Goal: Transaction & Acquisition: Purchase product/service

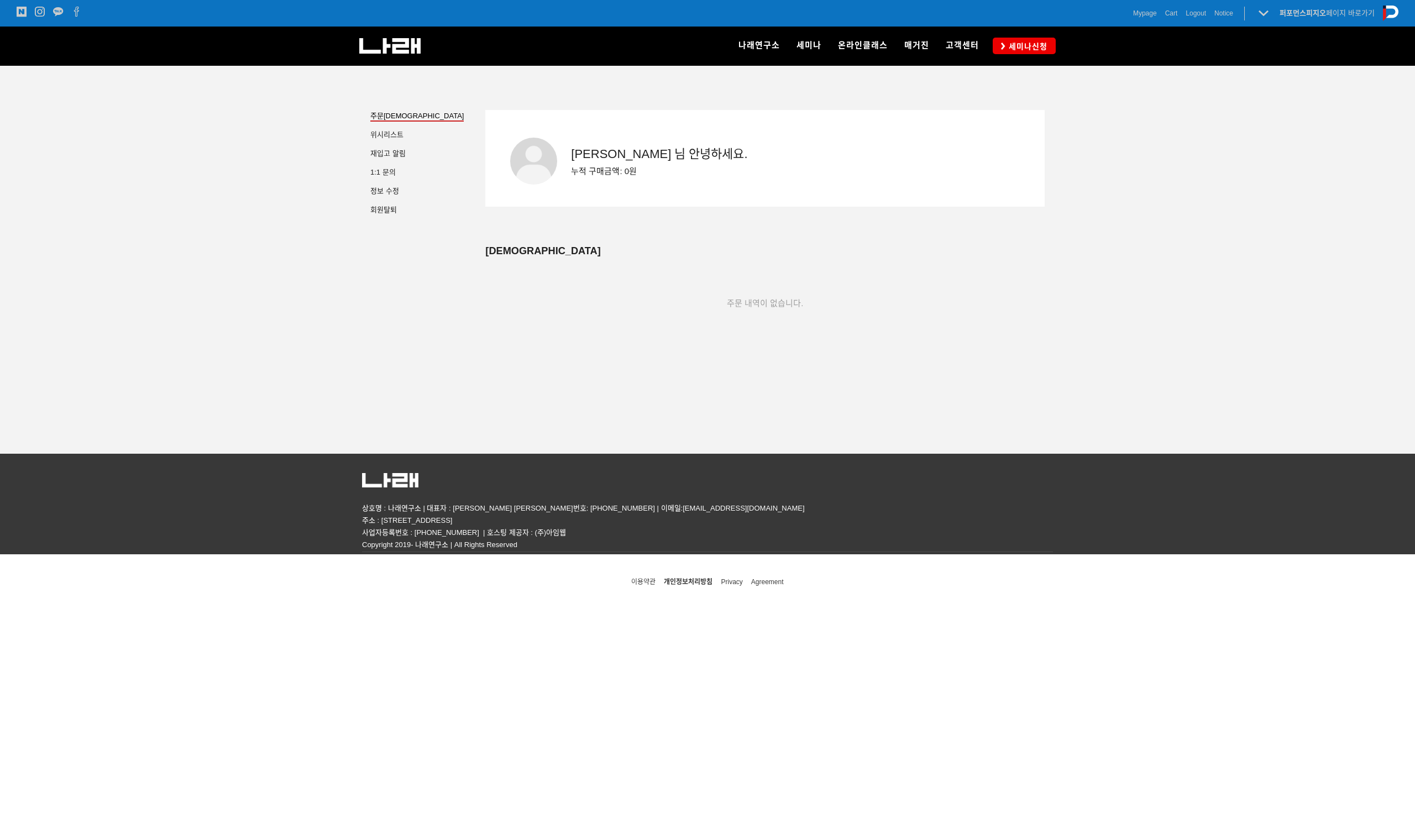
click at [906, 269] on div "주문 내역이 없습니다." at bounding box center [764, 303] width 559 height 92
click at [1025, 40] on link "세미나신청" at bounding box center [1024, 46] width 63 height 16
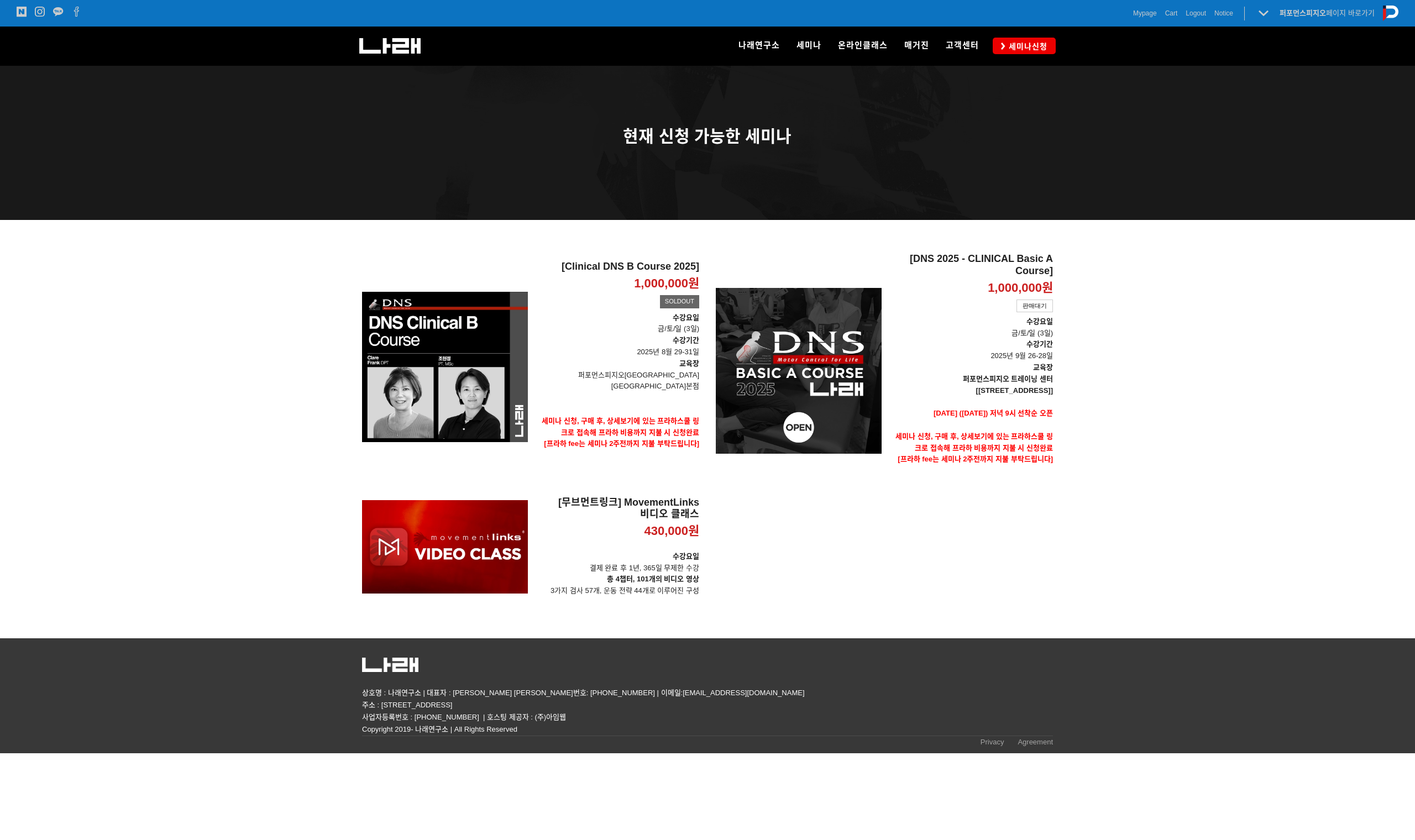
click at [952, 264] on h2 "[DNS 2025 - CLINICAL Basic A Course]" at bounding box center [972, 265] width 163 height 23
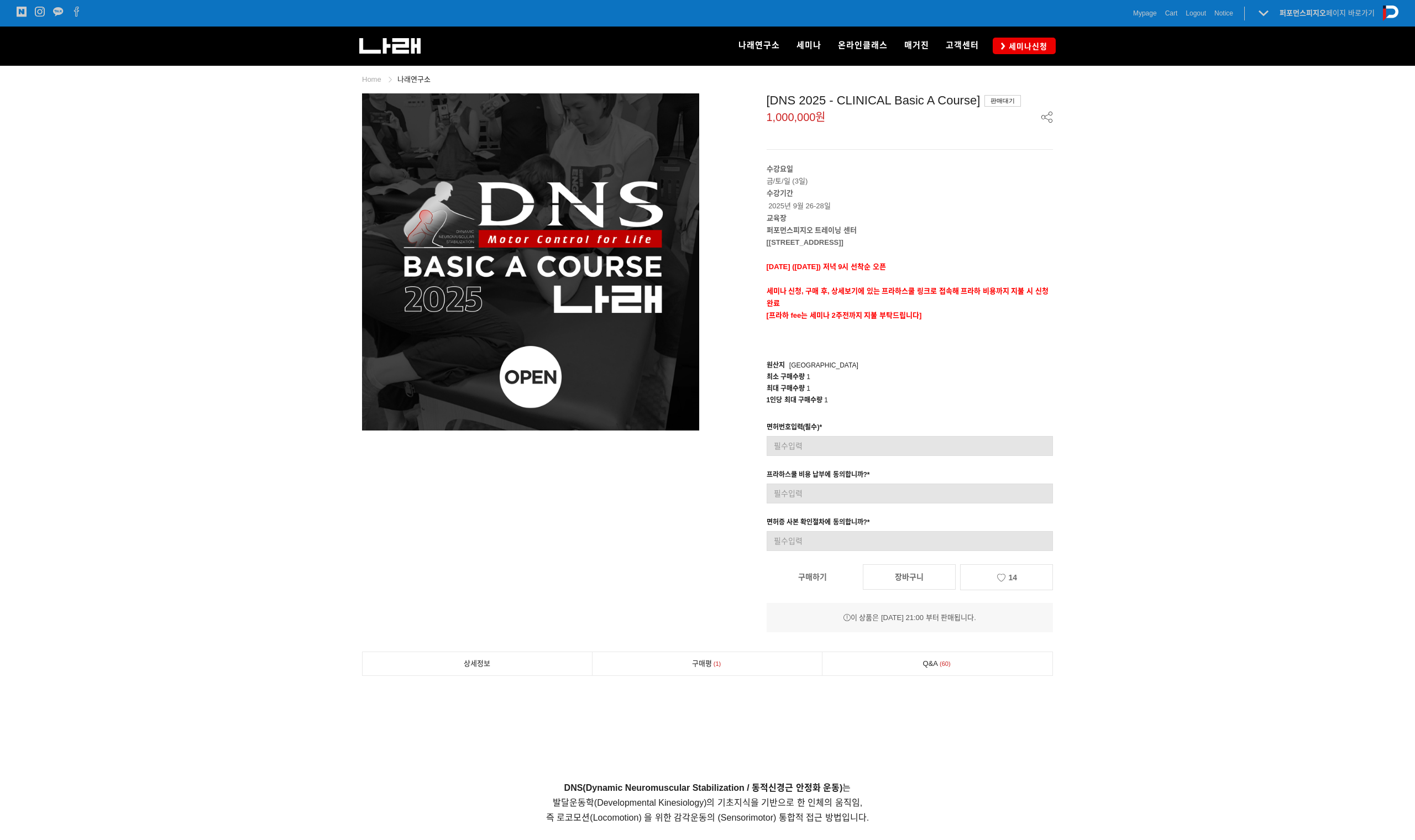
click at [1145, 17] on span "Mypage" at bounding box center [1145, 13] width 23 height 11
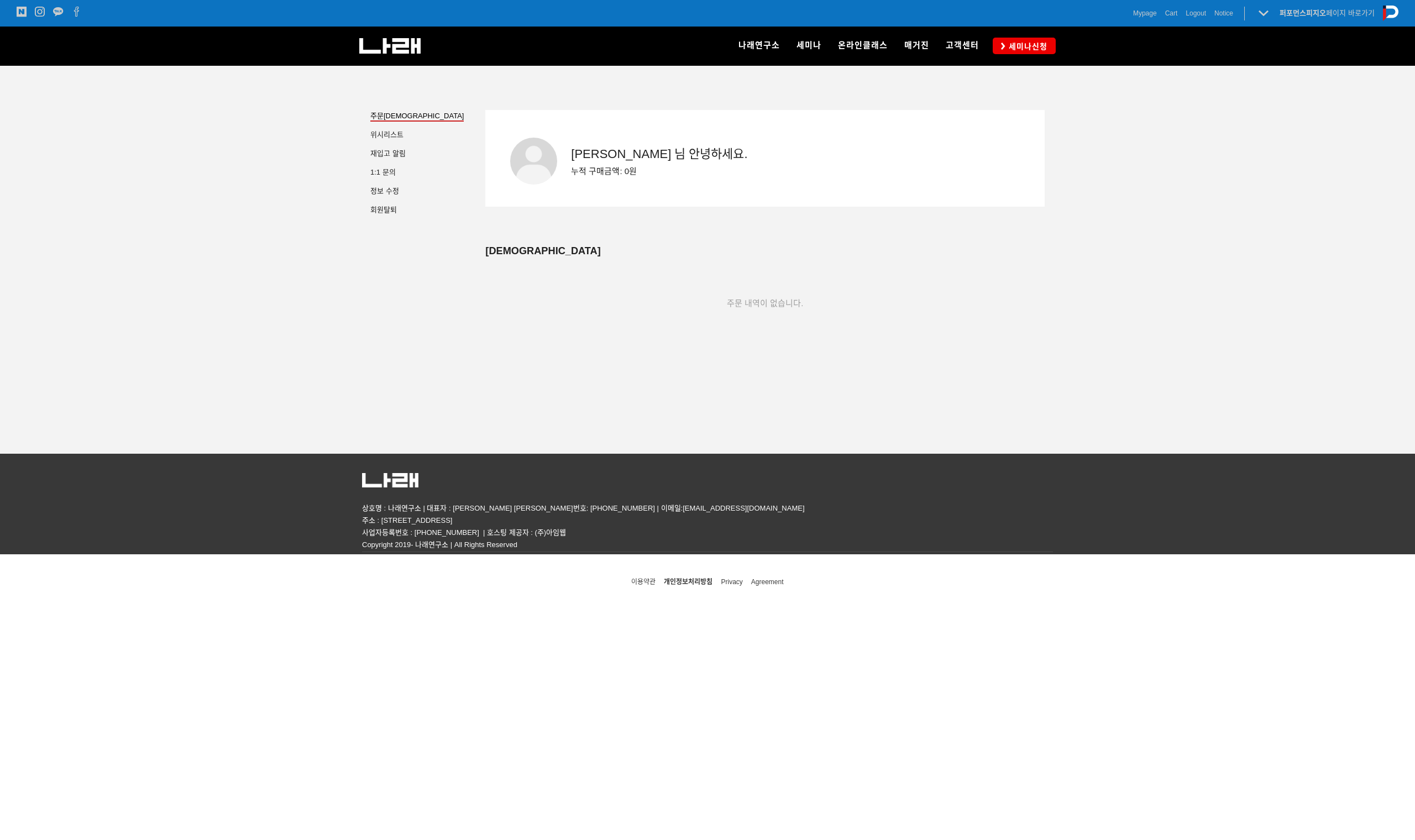
click at [375, 135] on link "위시 리스트" at bounding box center [387, 135] width 33 height 11
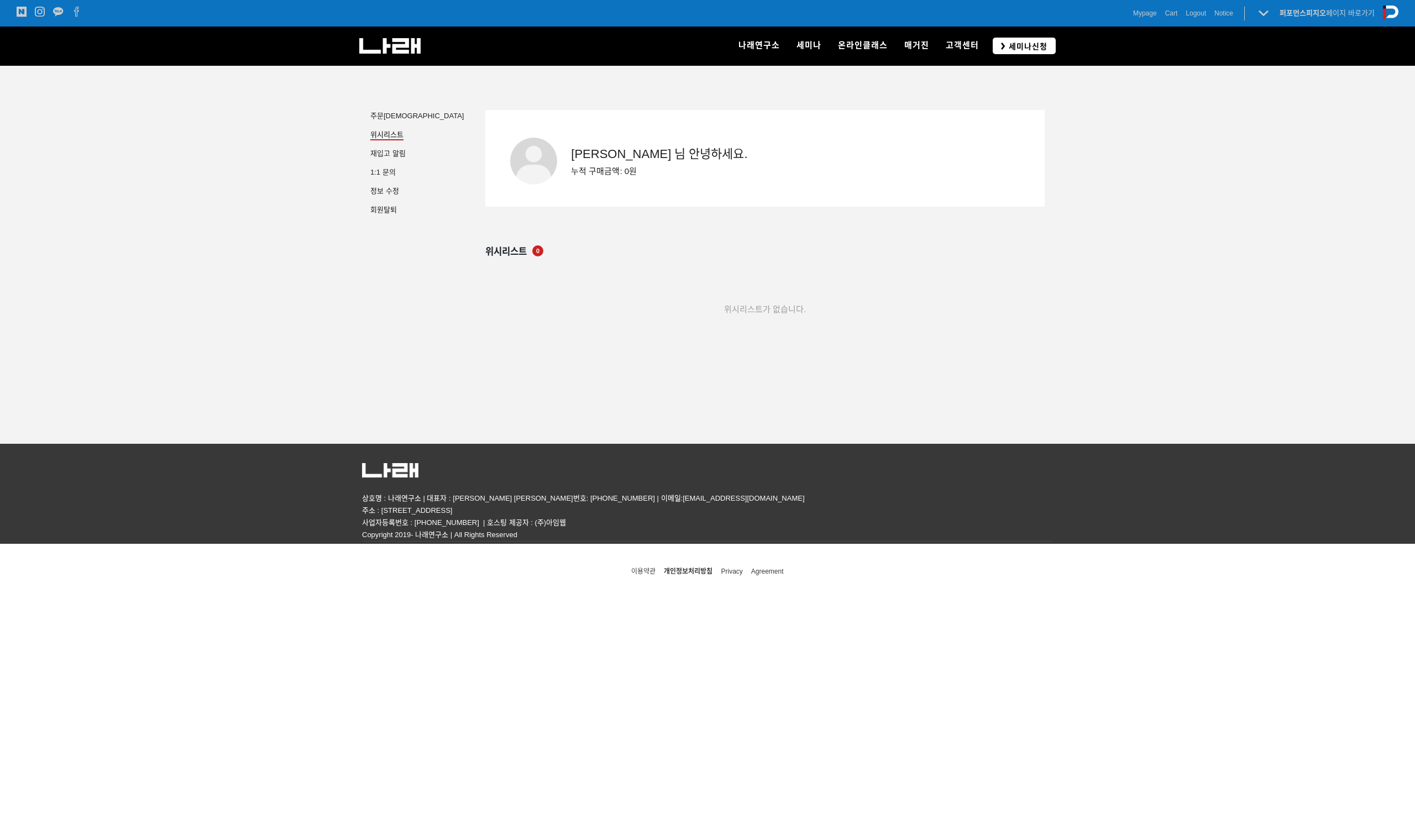
click at [1040, 49] on span "세미나신청" at bounding box center [1026, 46] width 42 height 11
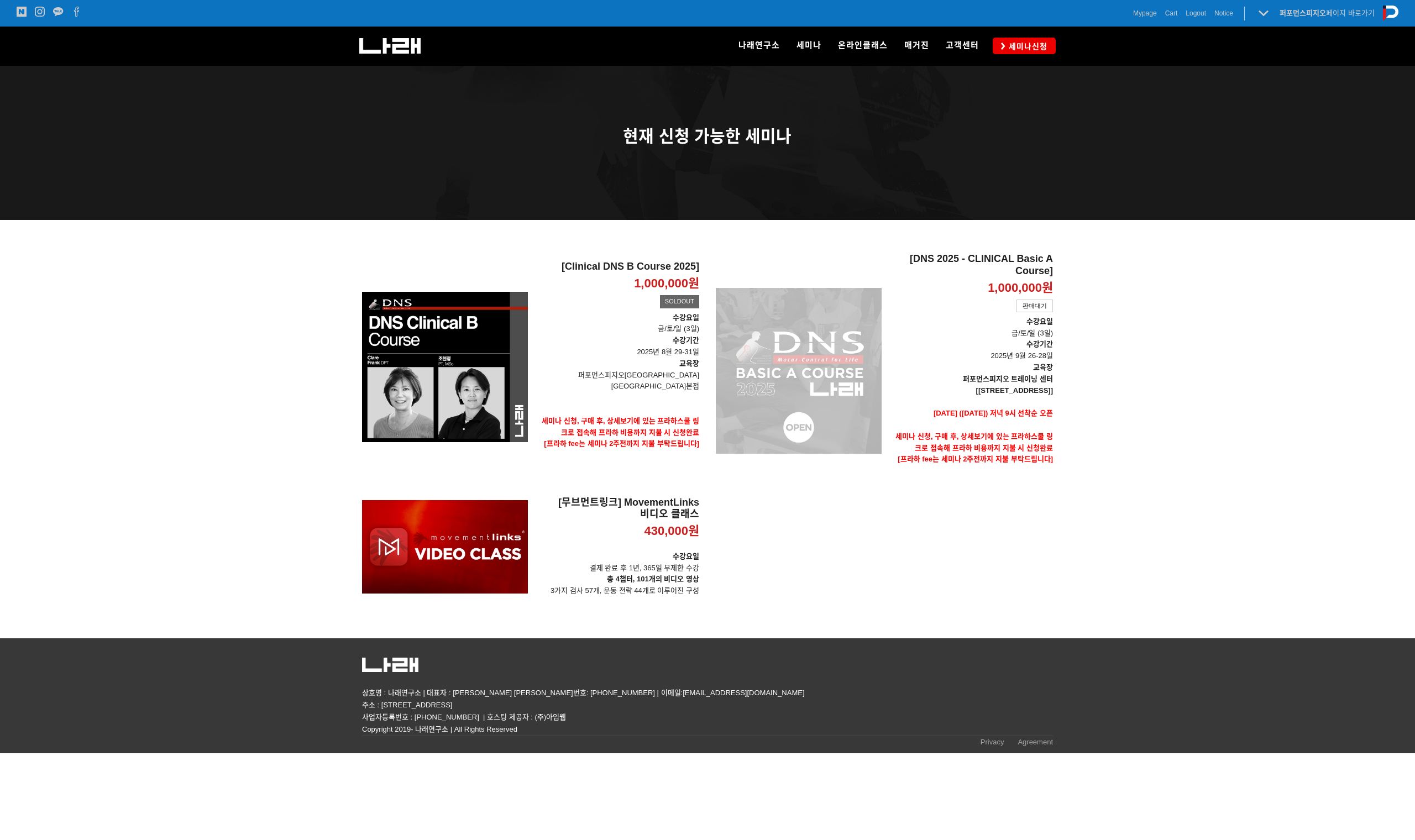
click at [857, 350] on div "[DNS 2025 - CLINICAL Basic A Course] 1,000,000원 TIME SALE 판매대기" at bounding box center [798, 371] width 166 height 236
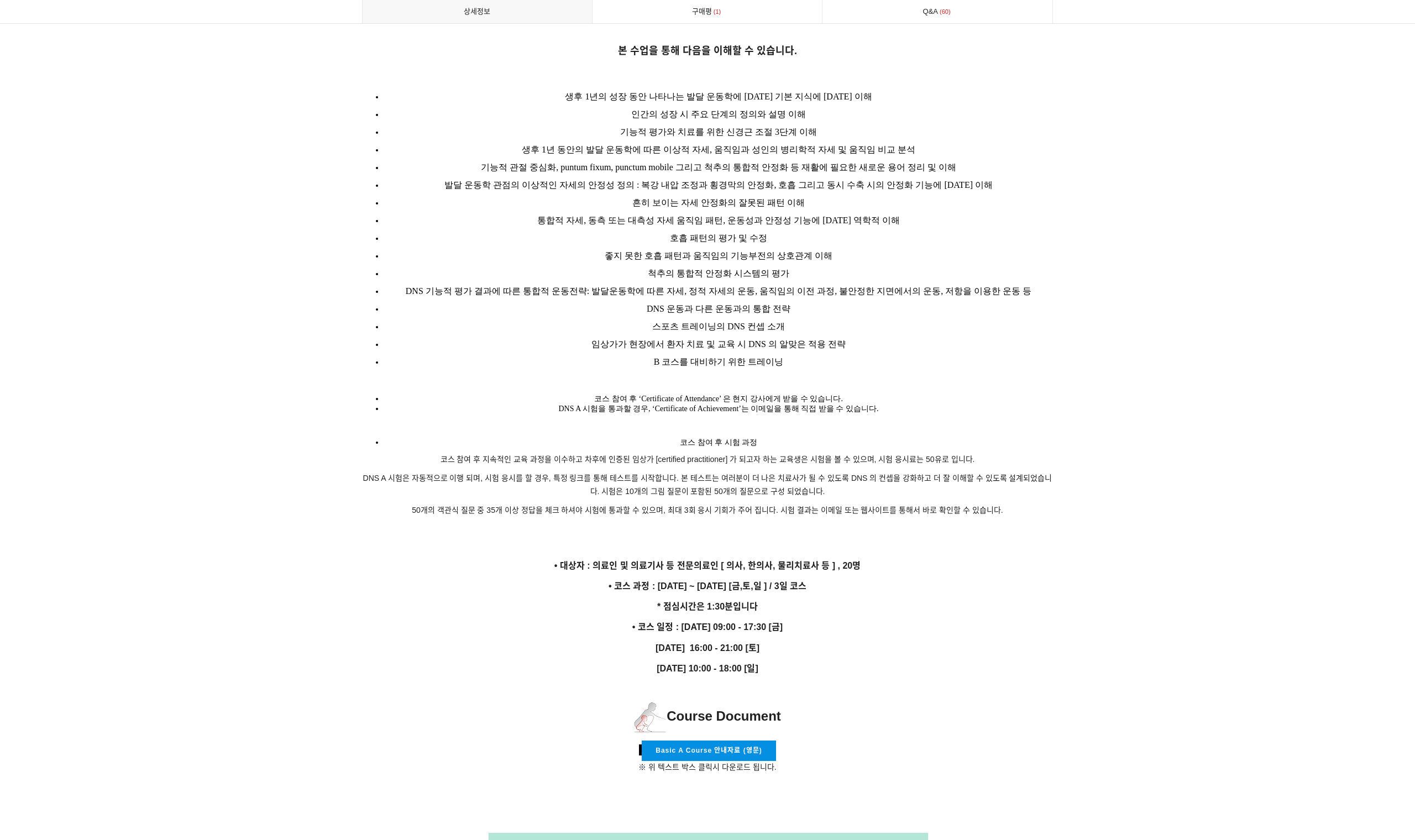
scroll to position [1545, 0]
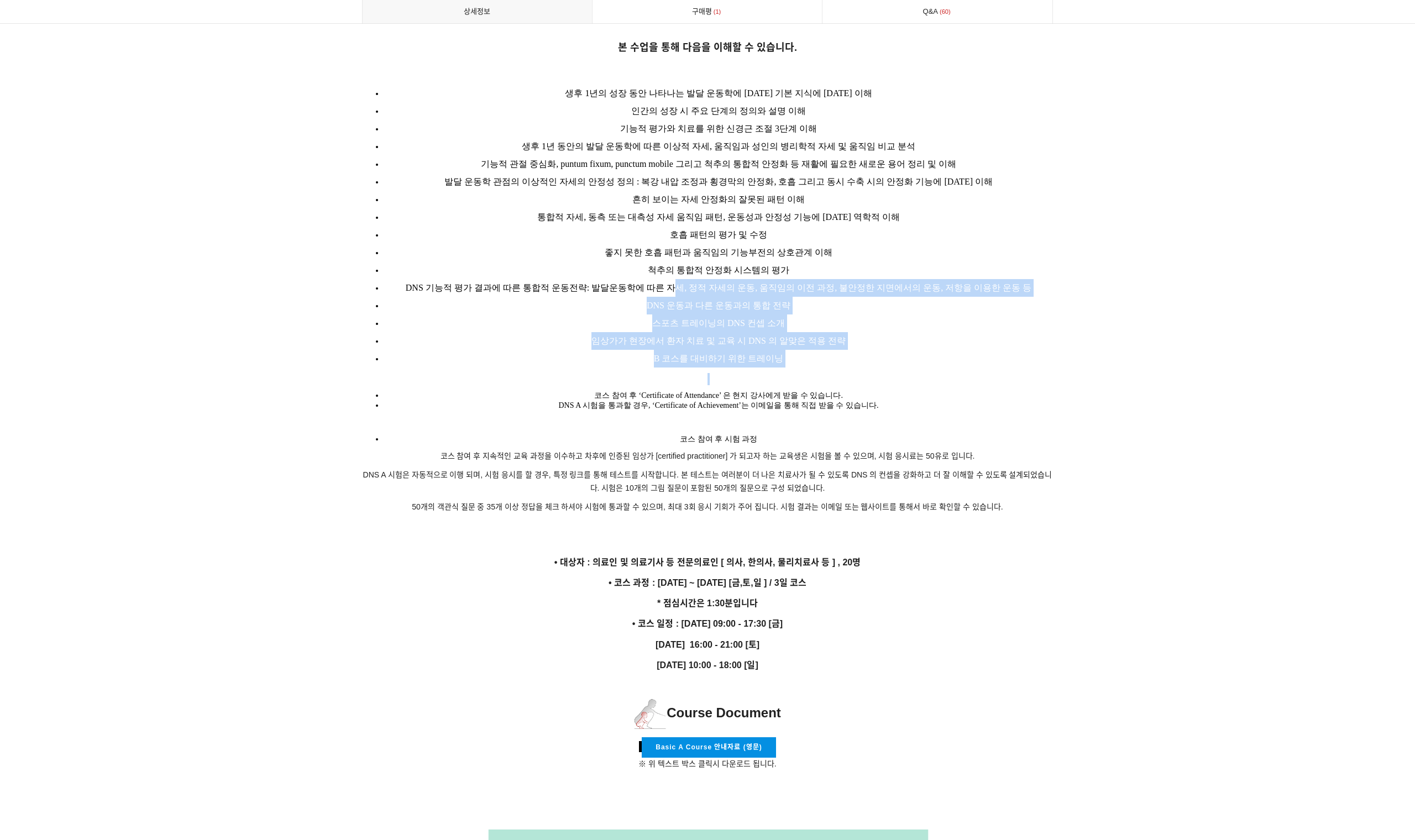
drag, startPoint x: 681, startPoint y: 264, endPoint x: 724, endPoint y: 364, distance: 108.9
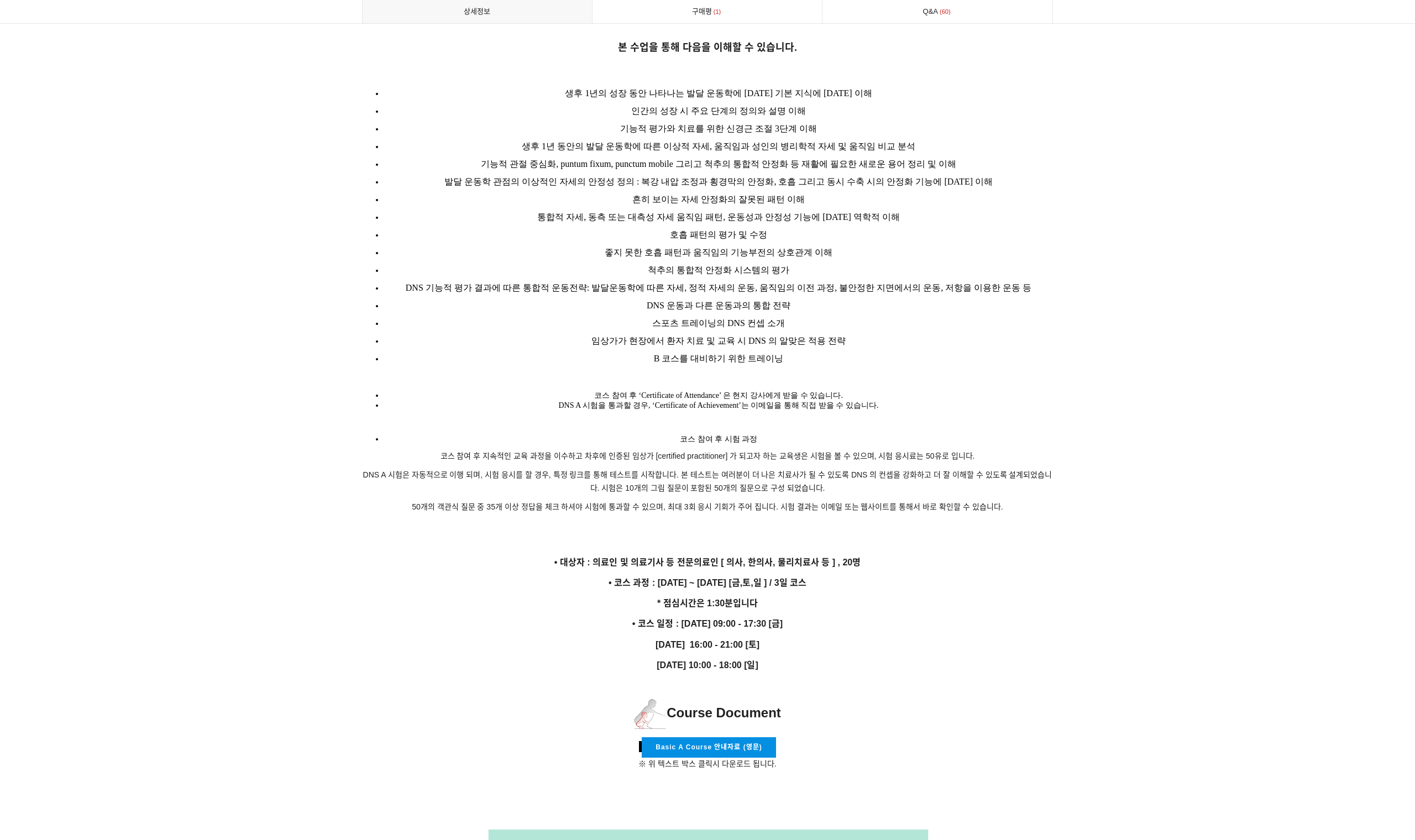
click at [708, 401] on span "DNS A 시험을 통과할 경우, ‘Certificate of Achievement’는 이메일을 통해 직접 받을 수 있습니다." at bounding box center [718, 405] width 320 height 8
drag, startPoint x: 655, startPoint y: 374, endPoint x: 718, endPoint y: 384, distance: 63.8
click at [718, 391] on ul "코스 참여 후 ‘Certificate of Attendance’ 은 현지 강사에게 받을 수 있습니다. DNS A 시험을 통과할 경우, ‘Cer…" at bounding box center [707, 400] width 691 height 20
drag, startPoint x: 473, startPoint y: 437, endPoint x: 598, endPoint y: 439, distance: 125.0
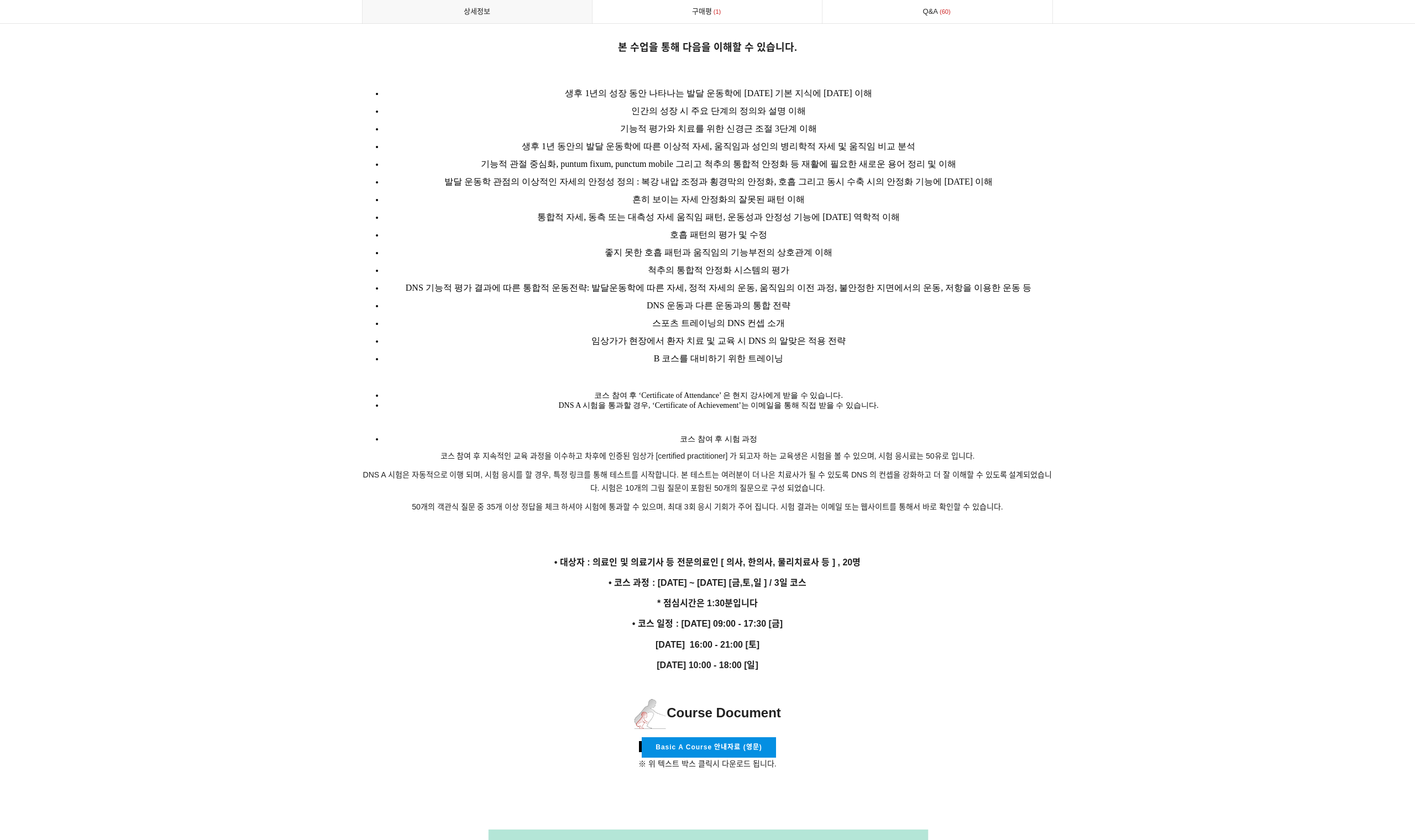
click at [598, 450] on p "코스 참여 후 지속적인 교육 과정을 이수하고 차후에 인증된 임상가 [certified practitioner] 가 되고자 하는 교육생은 시험을…" at bounding box center [707, 456] width 691 height 13
drag, startPoint x: 464, startPoint y: 488, endPoint x: 527, endPoint y: 488, distance: 63.0
click at [527, 501] on p "50개의 객관식 질문 중 35개 이상 정답을 체크 하셔야 시험에 통과할 수 있으며, 최대 3회 응시 기회가 주어 집니다. 시험 결과는 이메일 …" at bounding box center [707, 507] width 691 height 13
drag, startPoint x: 525, startPoint y: 482, endPoint x: 840, endPoint y: 472, distance: 315.2
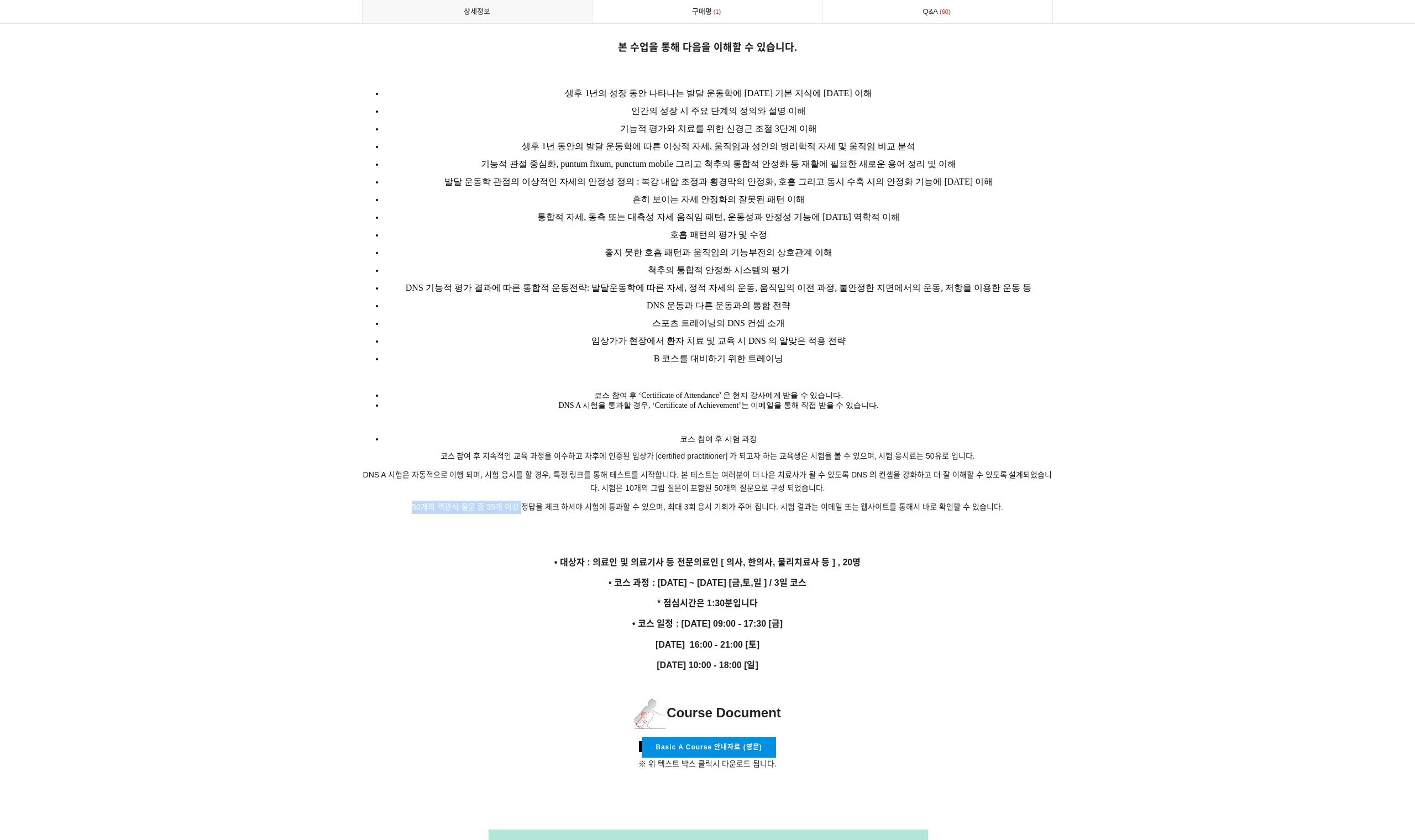
click at [824, 520] on p at bounding box center [707, 525] width 691 height 12
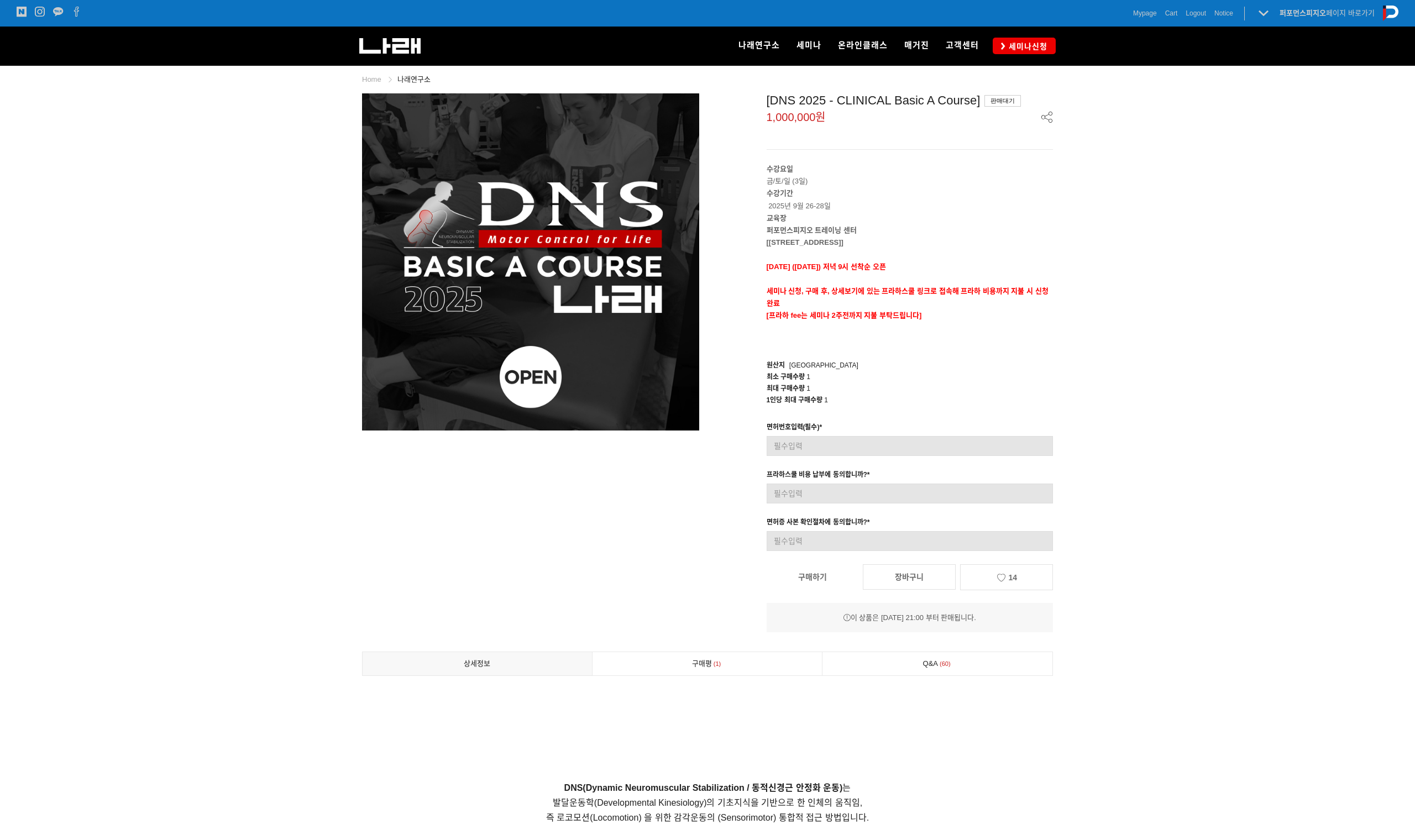
scroll to position [0, 0]
click at [1016, 39] on link "세미나신청" at bounding box center [1024, 46] width 63 height 16
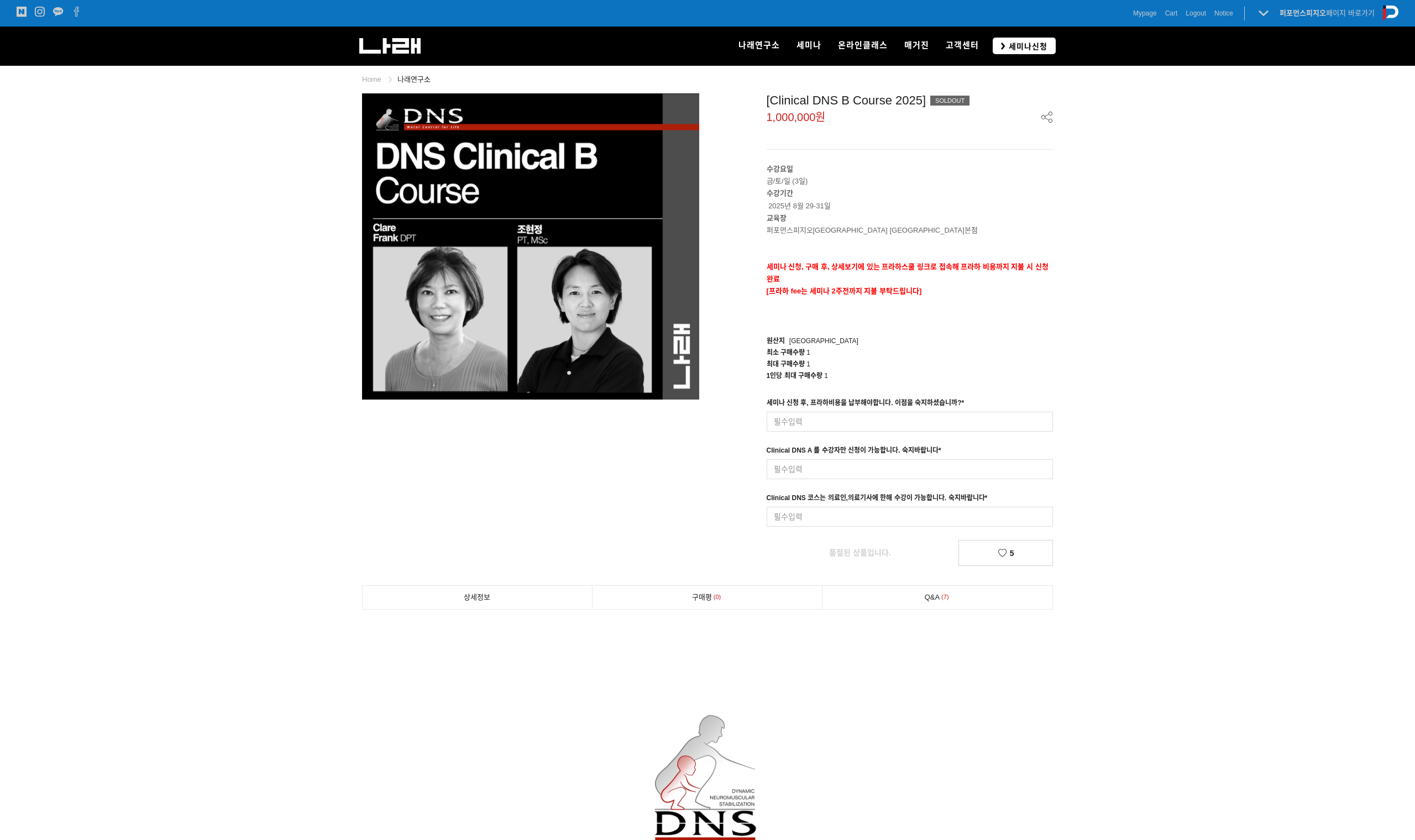
click at [1022, 49] on span "세미나신청" at bounding box center [1026, 46] width 42 height 11
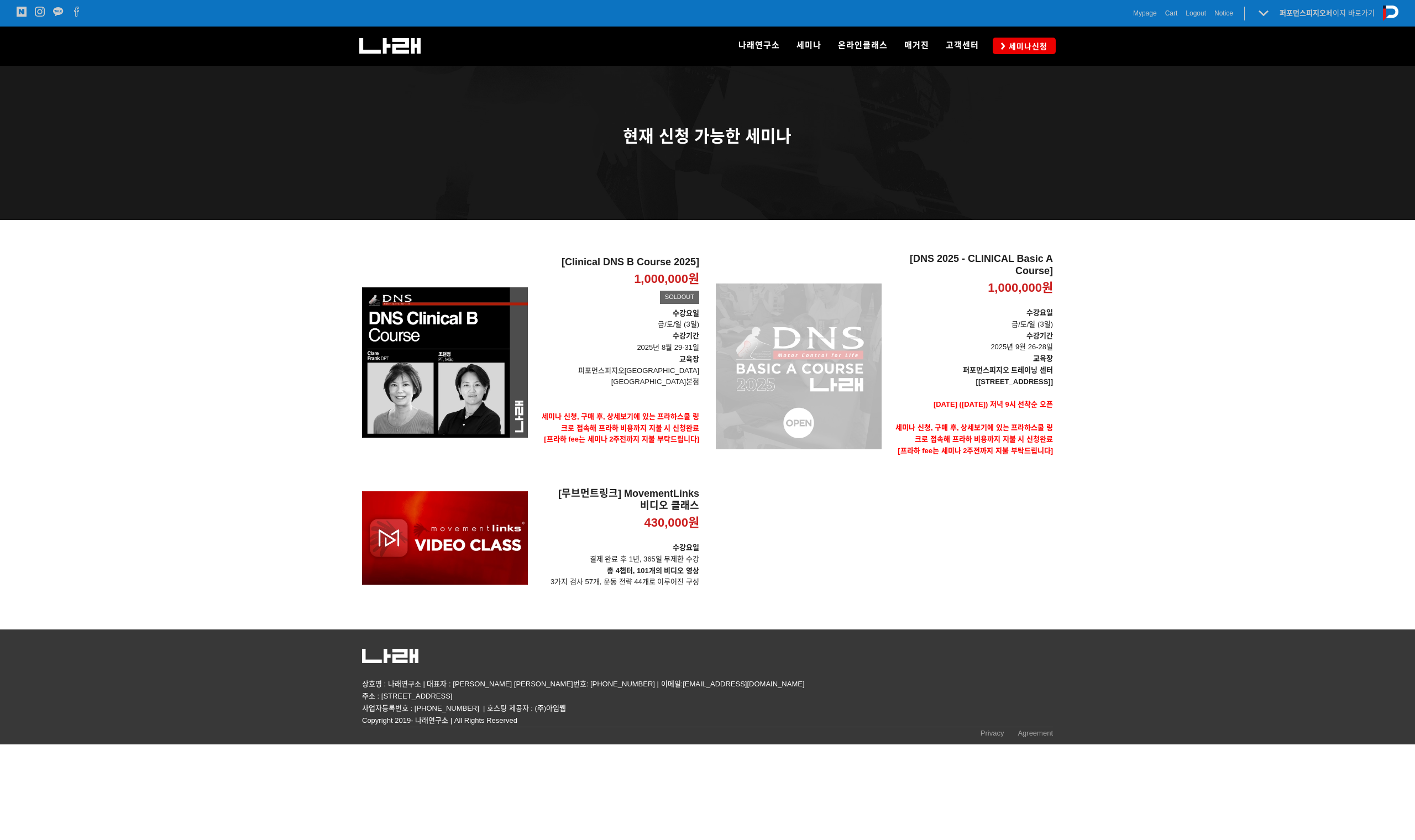
click at [845, 378] on div "[DNS 2025 - CLINICAL Basic A Course] 1,000,000원 TIME SALE" at bounding box center [798, 367] width 166 height 227
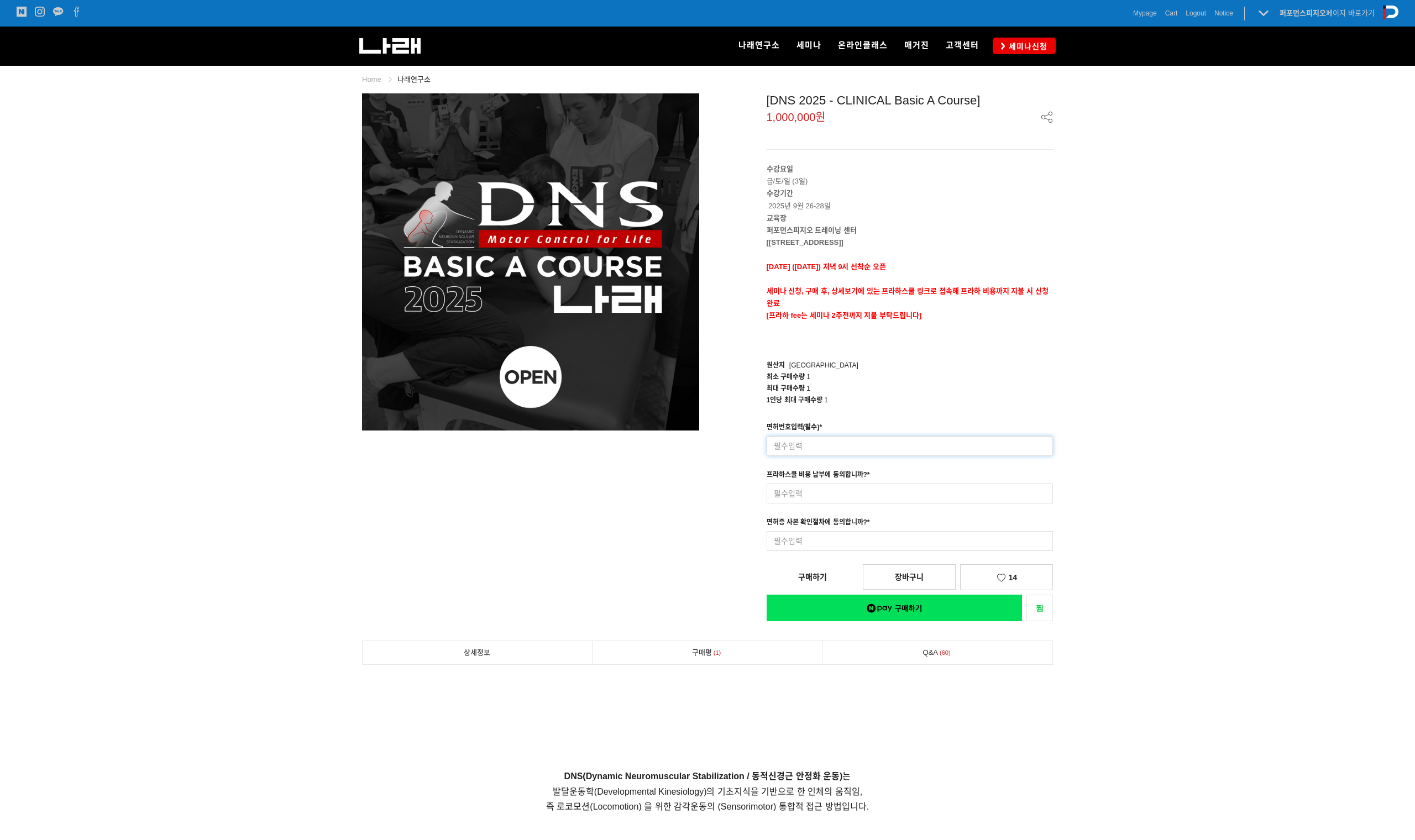
click at [837, 447] on input at bounding box center [910, 446] width 287 height 20
type input "2"
type input "5"
type input "42263"
click at [824, 499] on input at bounding box center [910, 494] width 287 height 20
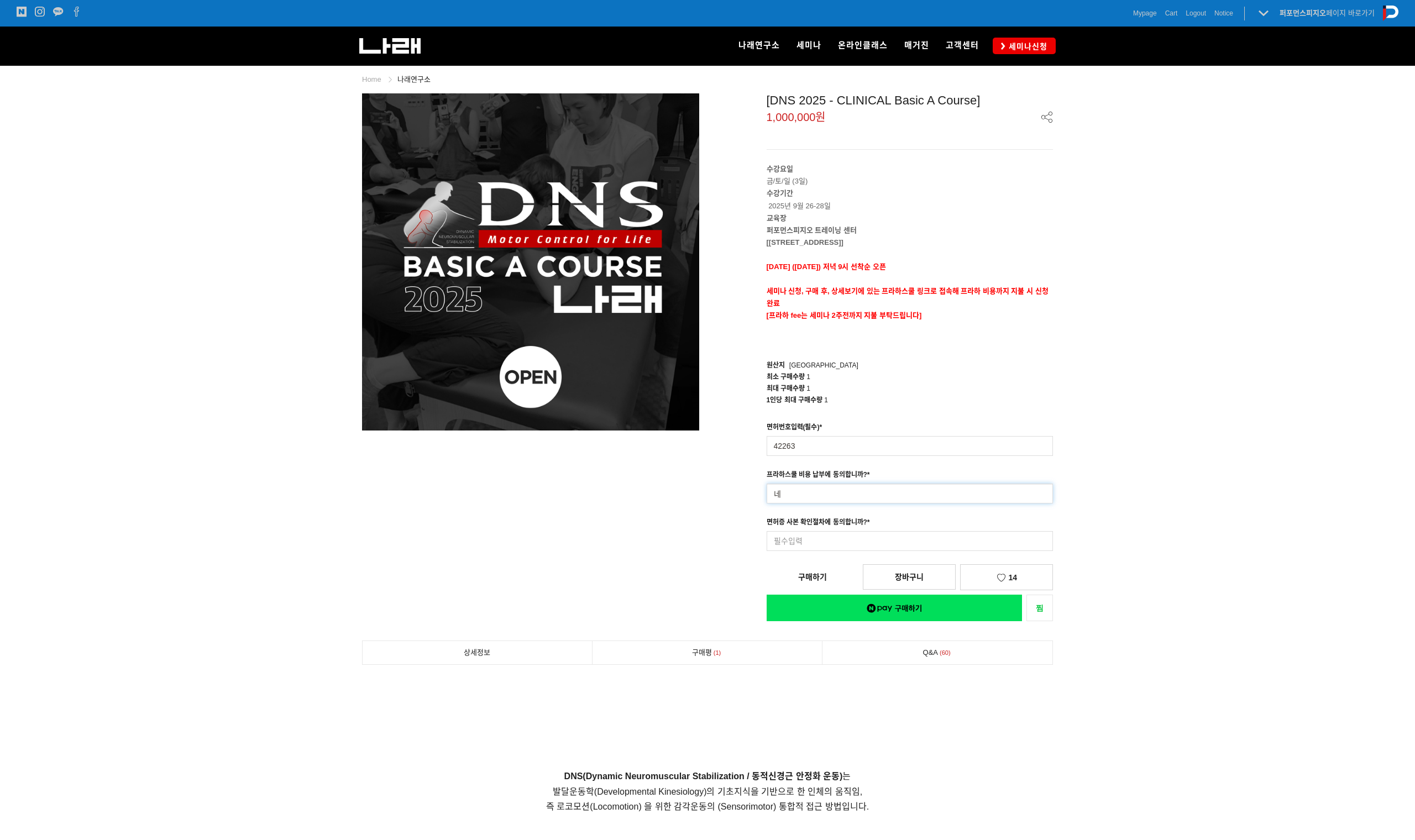
type input "네"
click at [813, 543] on input at bounding box center [910, 541] width 287 height 20
type input "네"
click at [866, 613] on div "[DNS 2025 - CLINICAL Basic A Course] 1,000,000원 수강요일 금/토/일 (3일) 수강기간 2025년 9월 2…" at bounding box center [884, 357] width 337 height 528
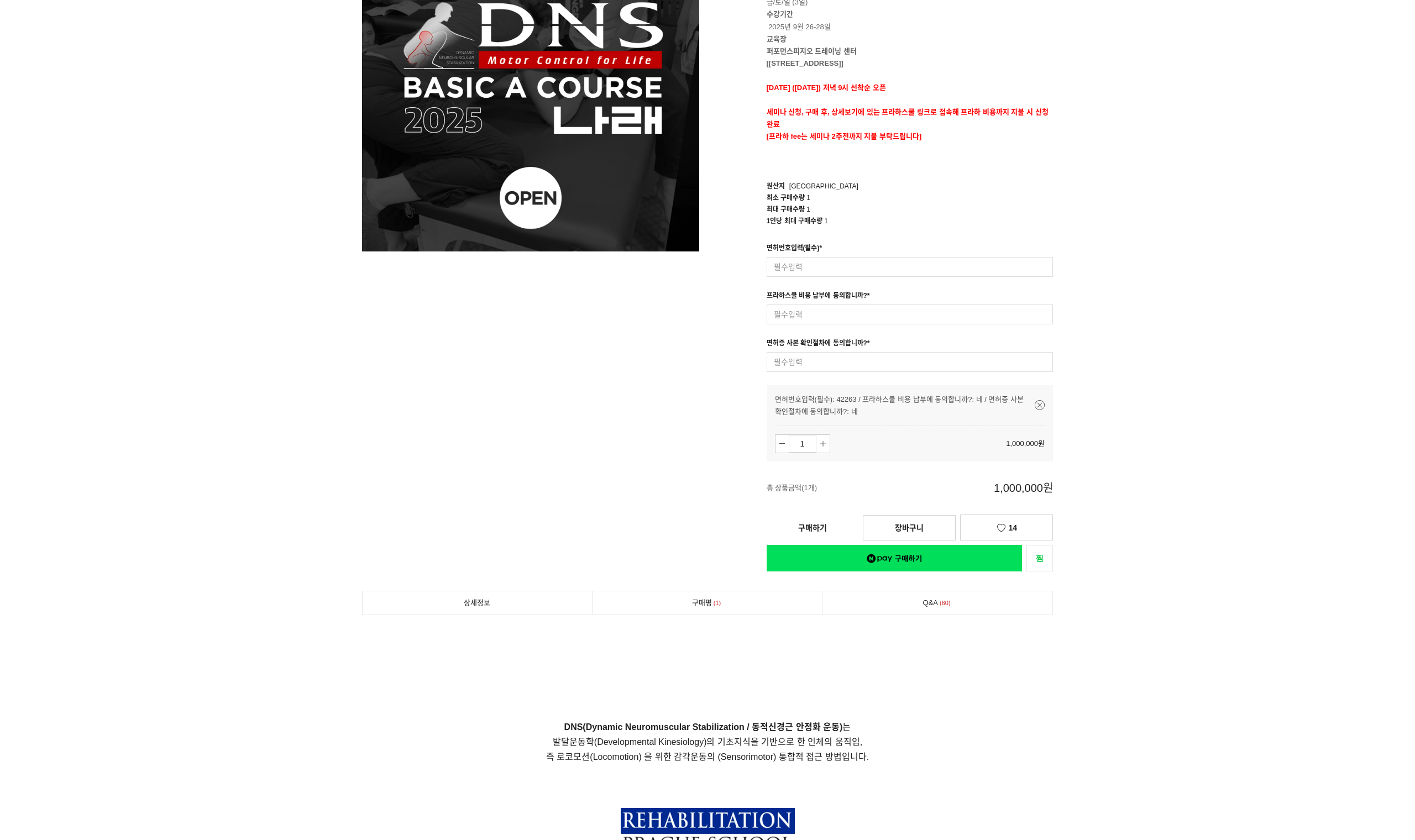
scroll to position [203, 0]
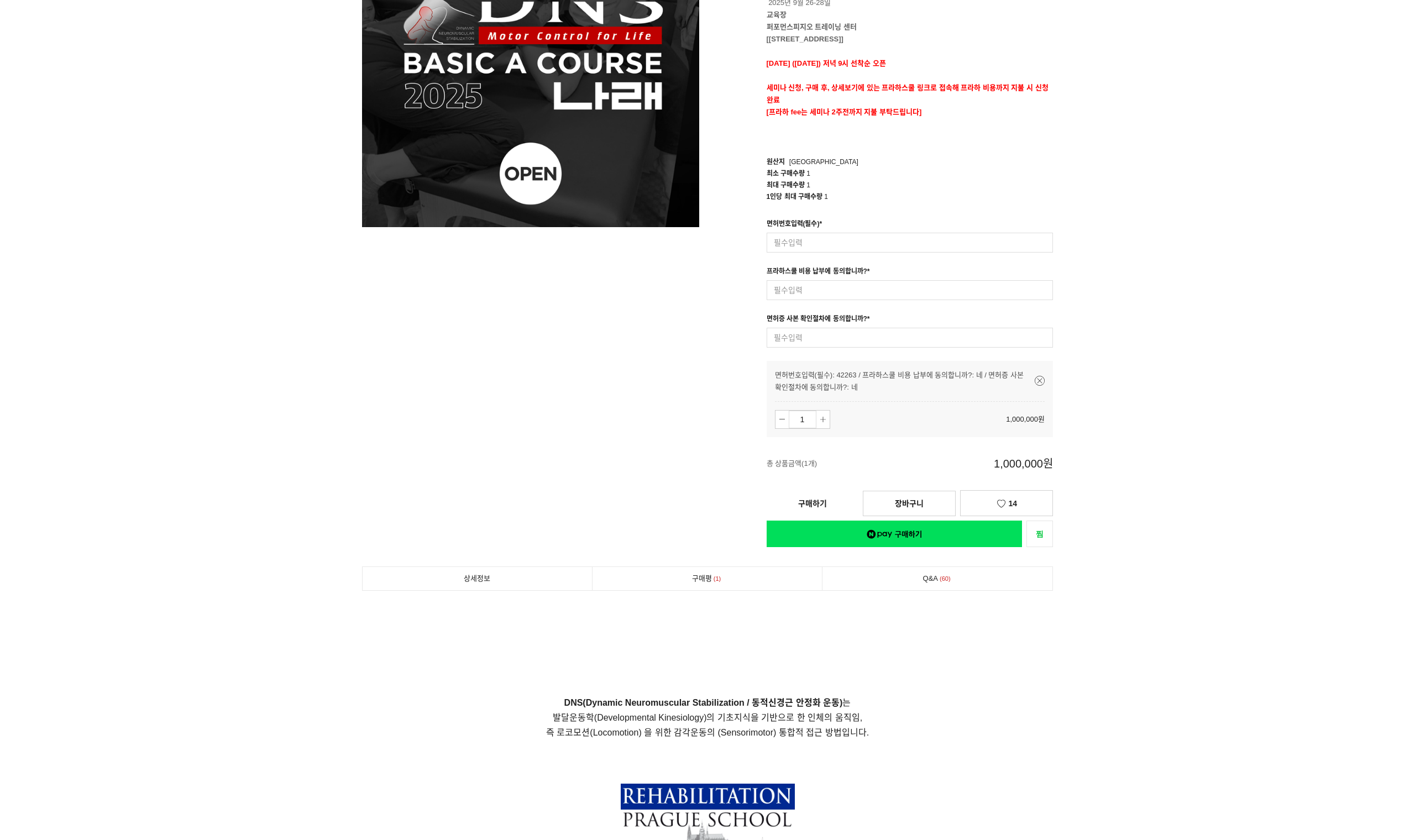
click at [889, 531] on link "네이버페이 구매하기" at bounding box center [894, 534] width 256 height 27
click at [813, 503] on link "구매하기" at bounding box center [812, 503] width 92 height 24
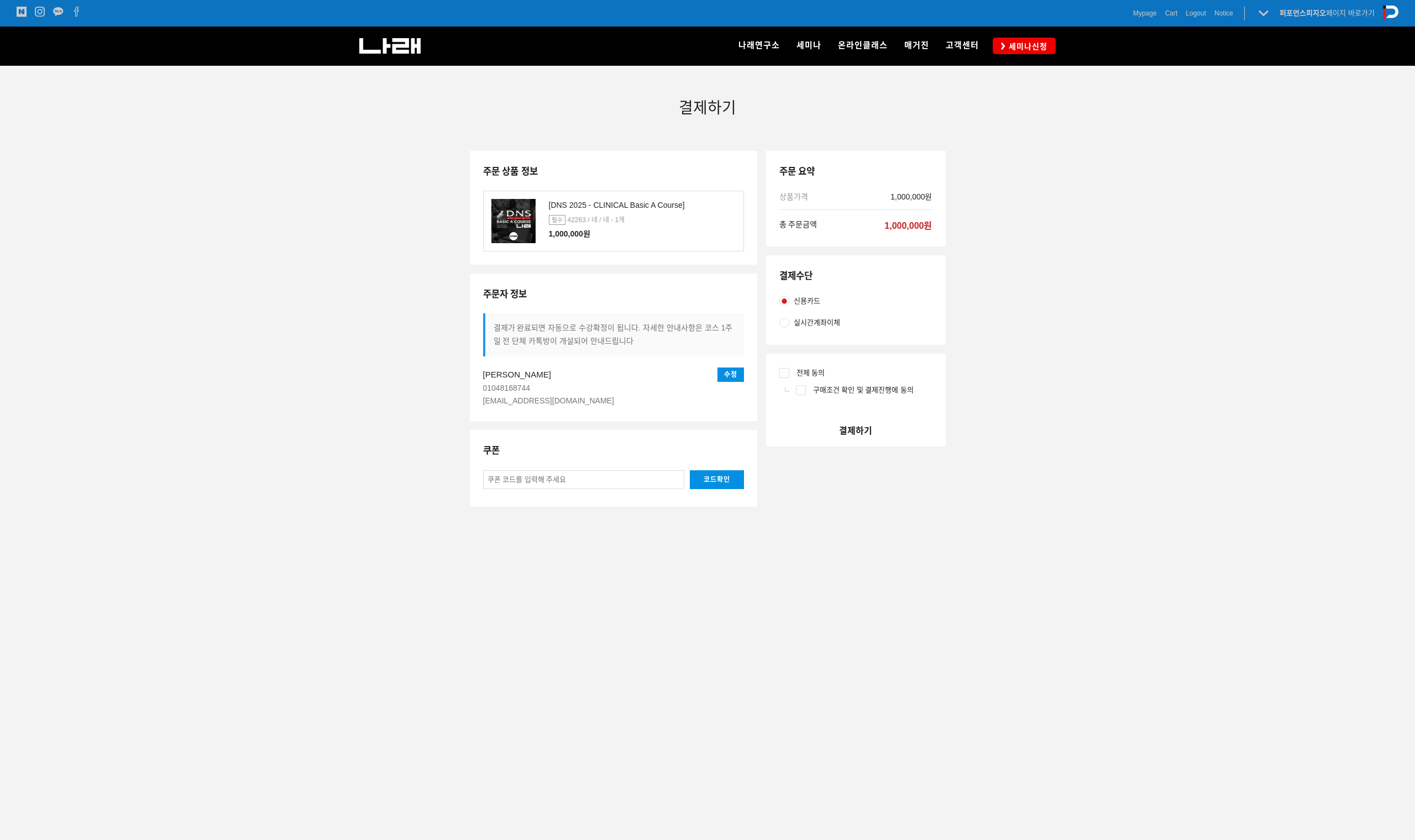
click at [788, 369] on input "전체 동의" at bounding box center [784, 372] width 10 height 10
checkbox input "true"
click at [859, 427] on button "결제하기" at bounding box center [856, 430] width 180 height 31
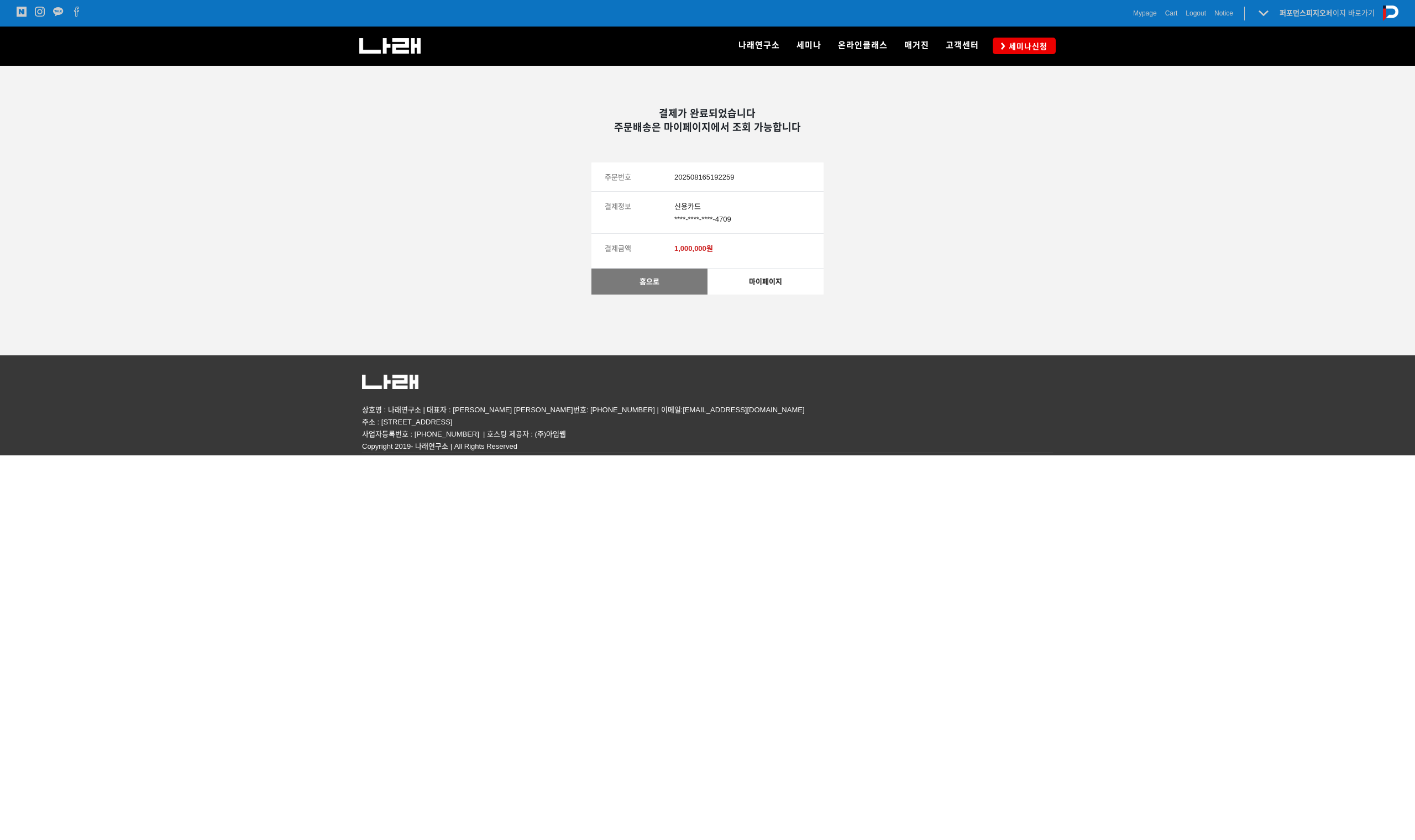
click at [766, 277] on link "마이페이지" at bounding box center [765, 282] width 116 height 26
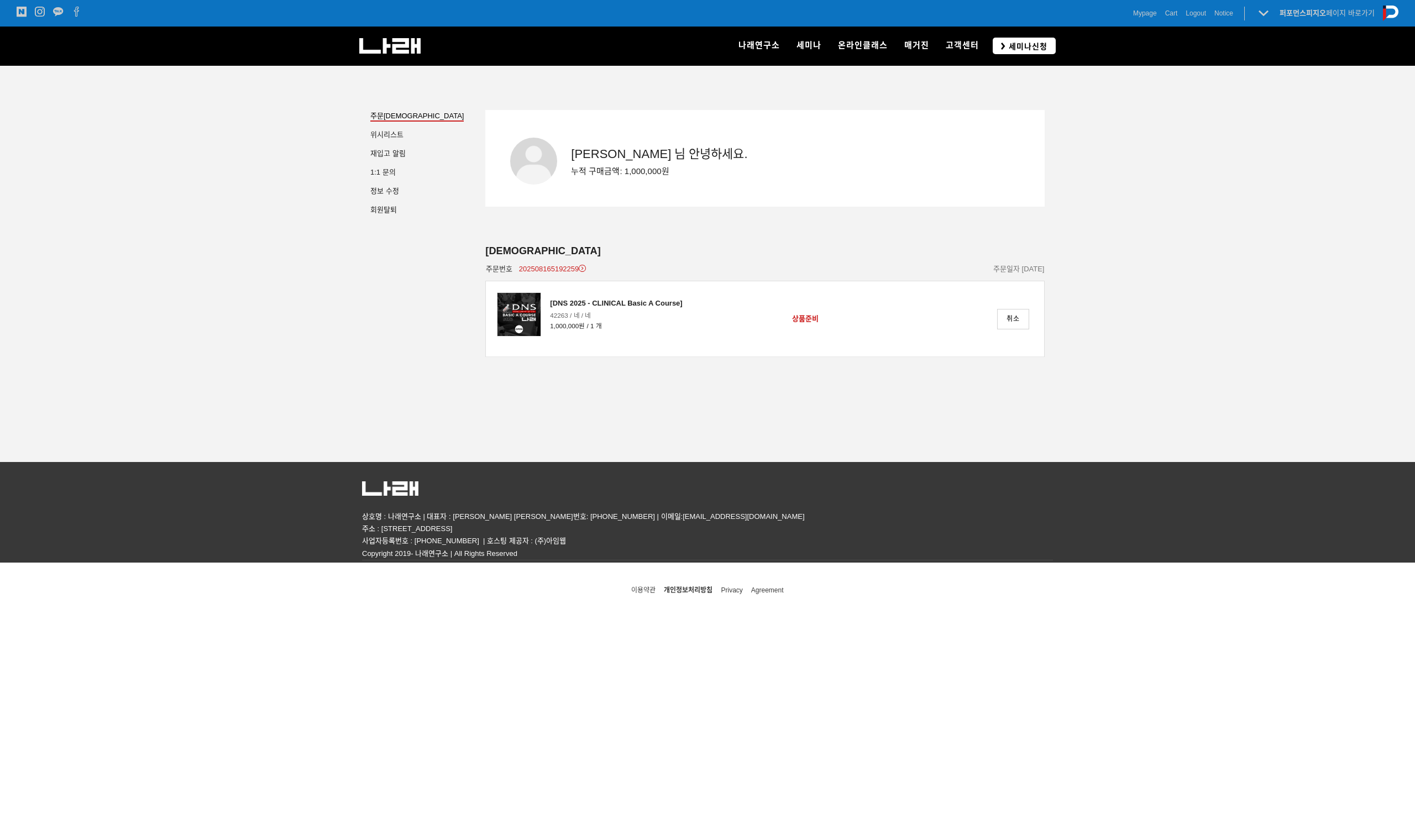
click at [1031, 53] on link "세미나신청" at bounding box center [1024, 46] width 63 height 16
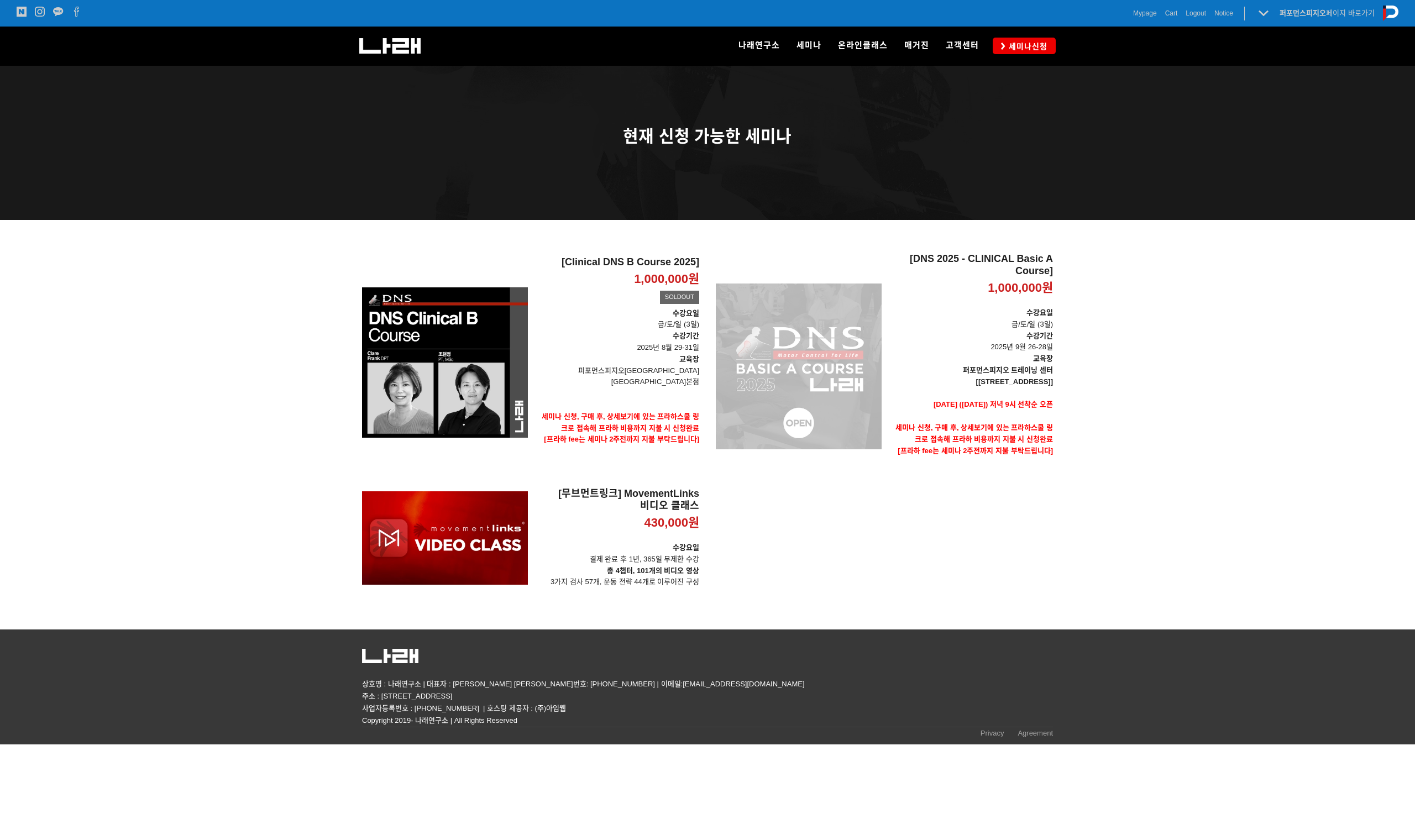
click at [864, 330] on div "[DNS 2025 - CLINICAL Basic A Course] 1,000,000원 TIME SALE" at bounding box center [798, 367] width 166 height 227
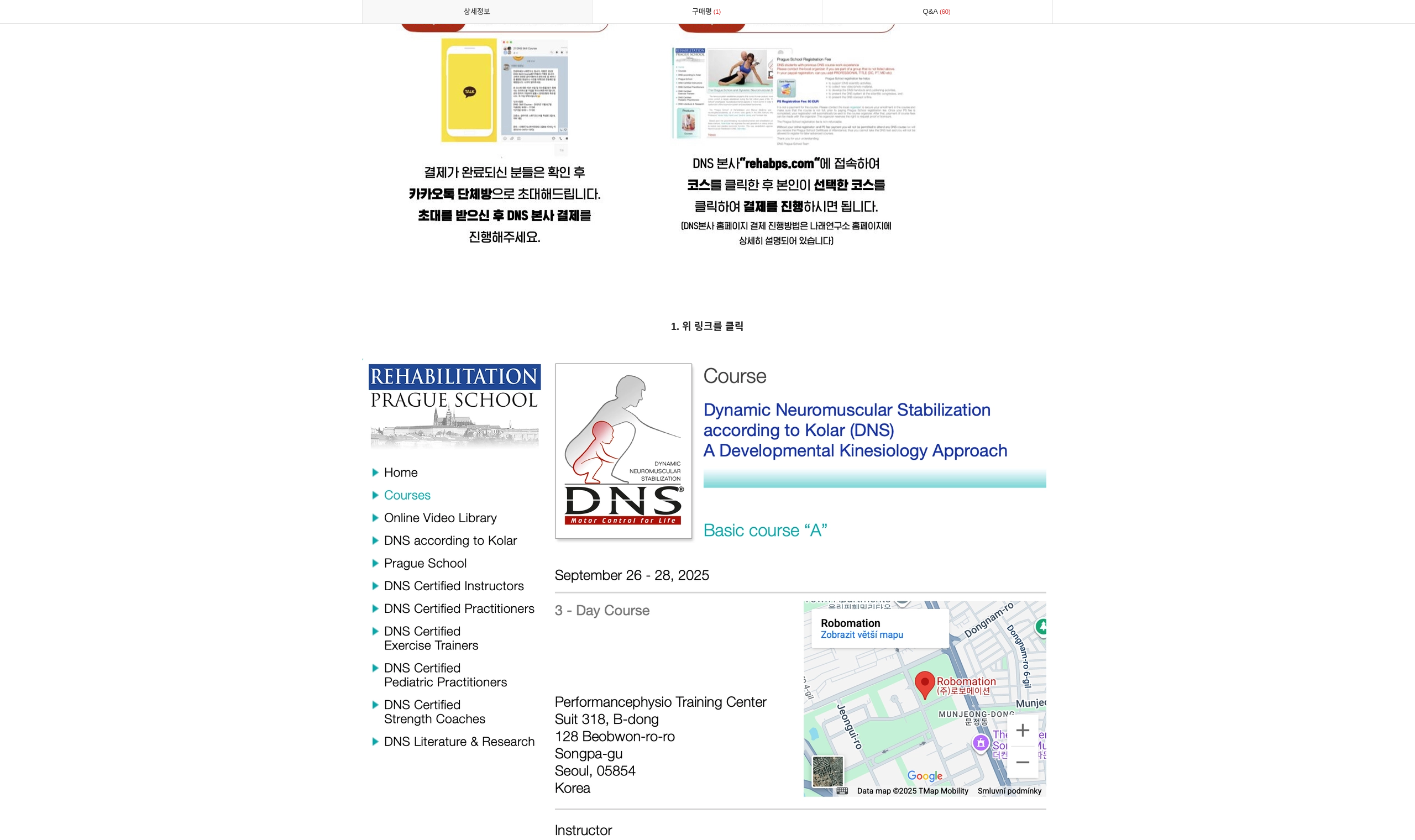
scroll to position [3493, 0]
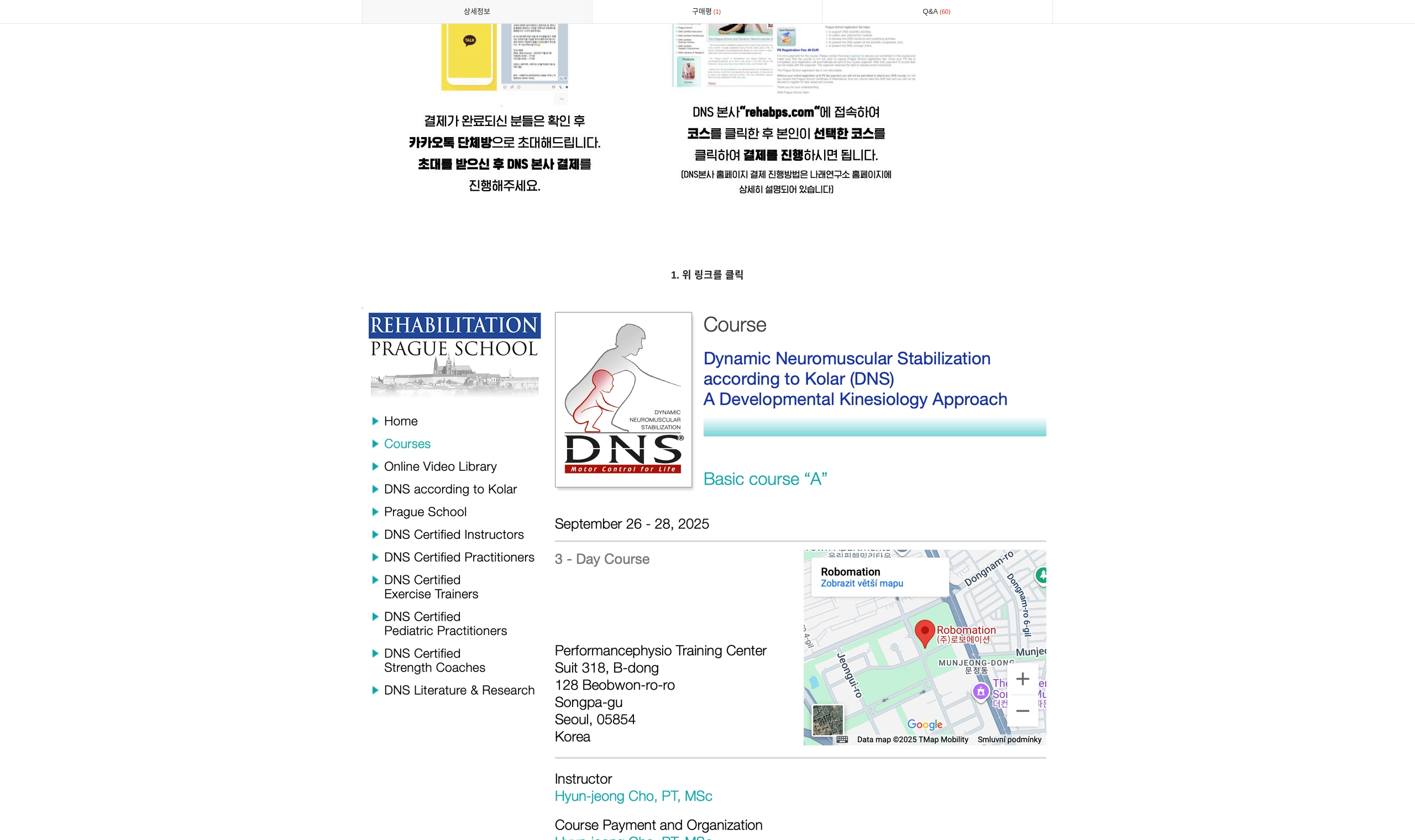
click at [721, 270] on strong "1. 위 링크를 클릭" at bounding box center [707, 275] width 73 height 11
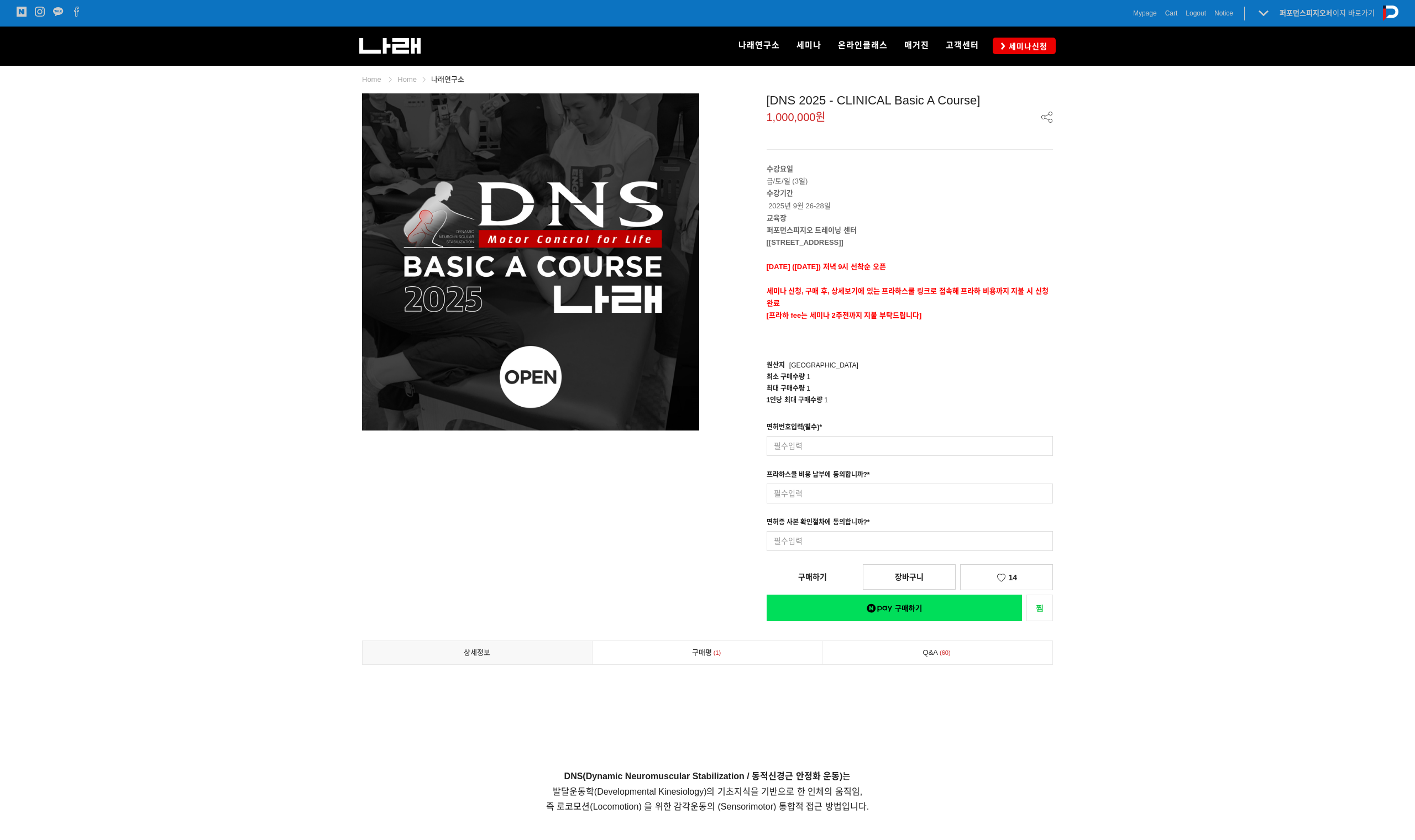
scroll to position [0, 0]
click at [1145, 17] on span "Mypage" at bounding box center [1145, 13] width 23 height 11
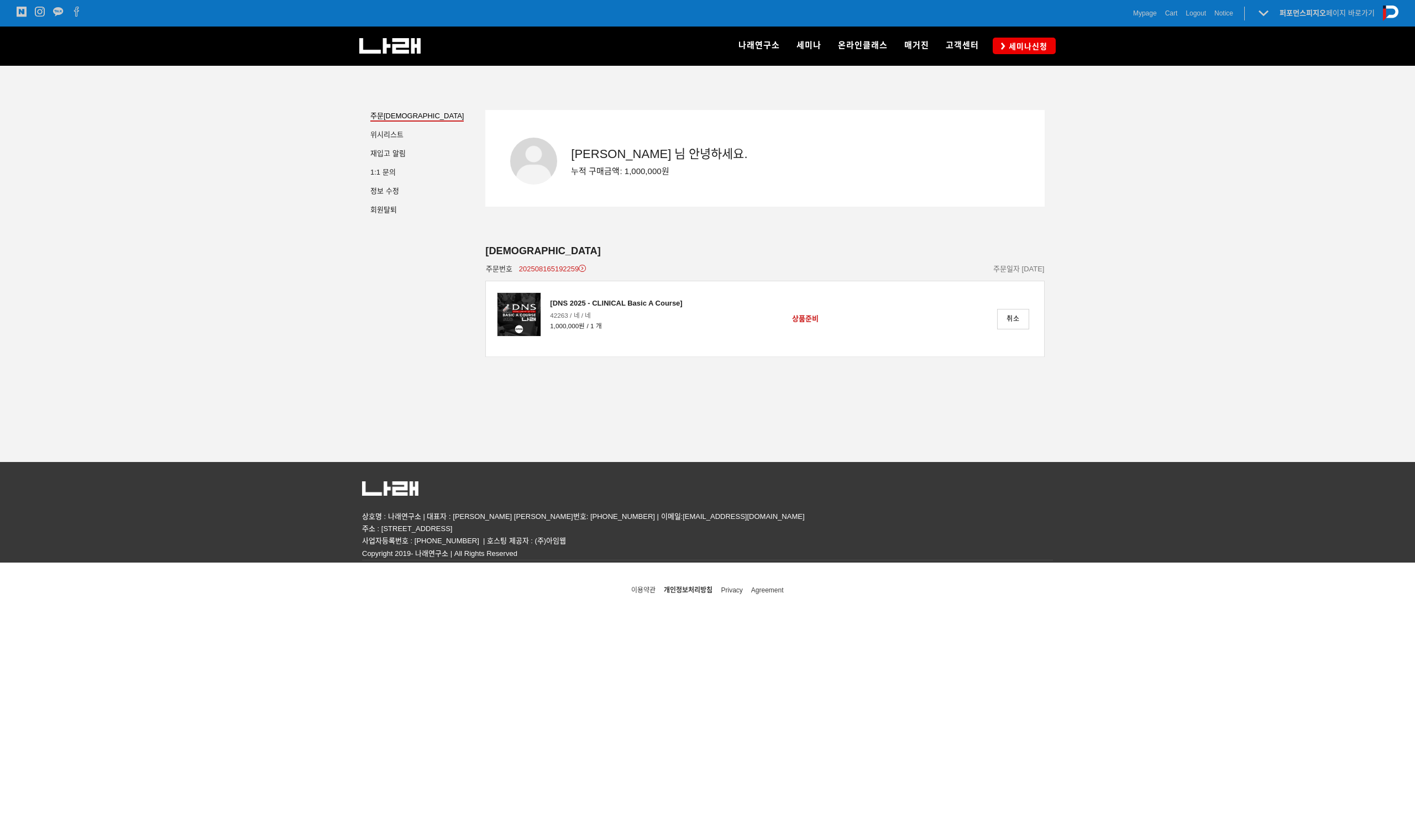
click at [1035, 37] on div "나래연구소 연구소 소개 나래연구원 ML l SPECIALISTS 세미나 MovementLinks l 무브먼트링크 ML l LOWER QUART…" at bounding box center [863, 46] width 384 height 38
click at [1030, 53] on link "세미나신청" at bounding box center [1024, 46] width 63 height 16
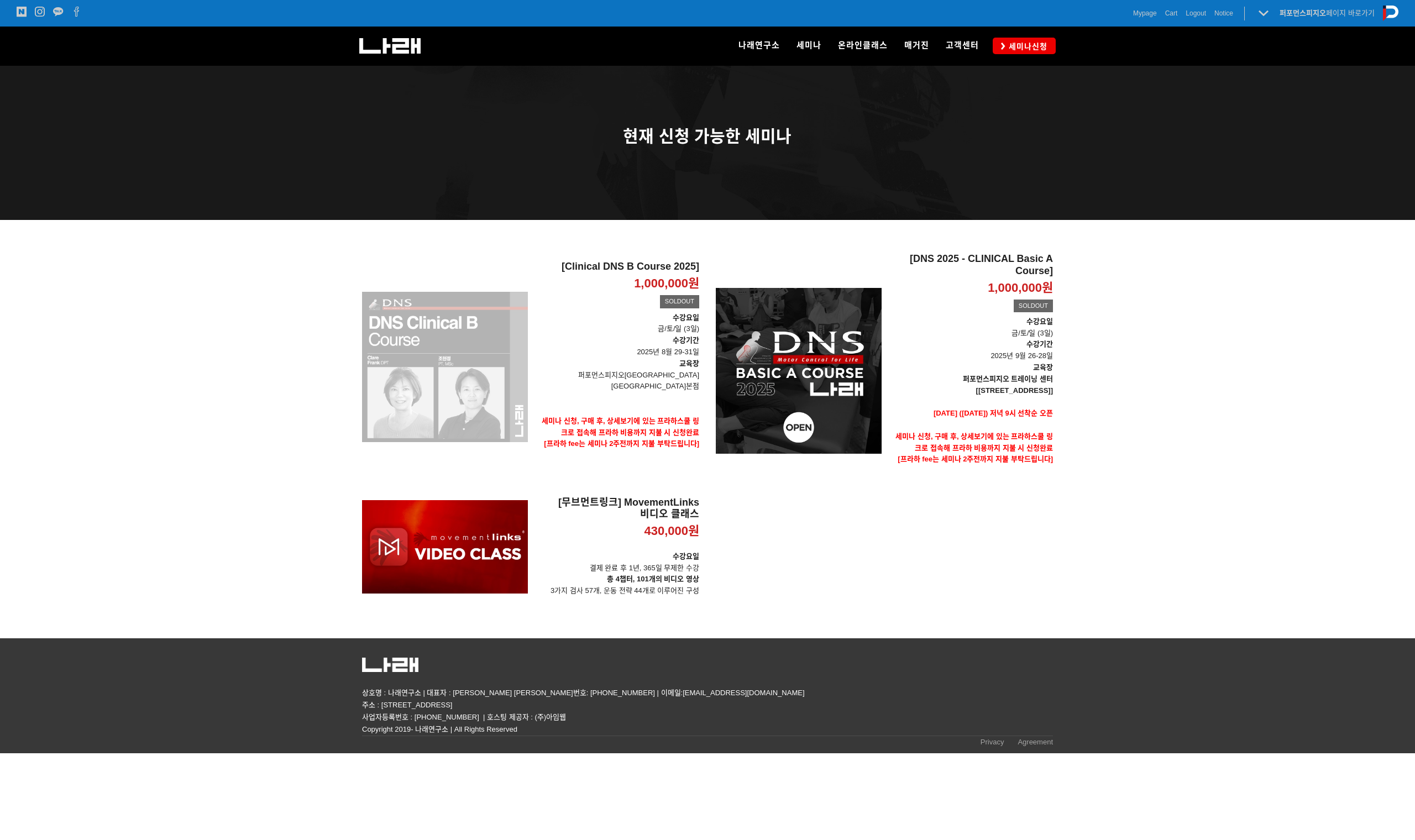
click at [469, 380] on div "[Clinical DNS B Course 2025] 1,000,000원 TIME SALE SOLDOUT" at bounding box center [445, 367] width 166 height 228
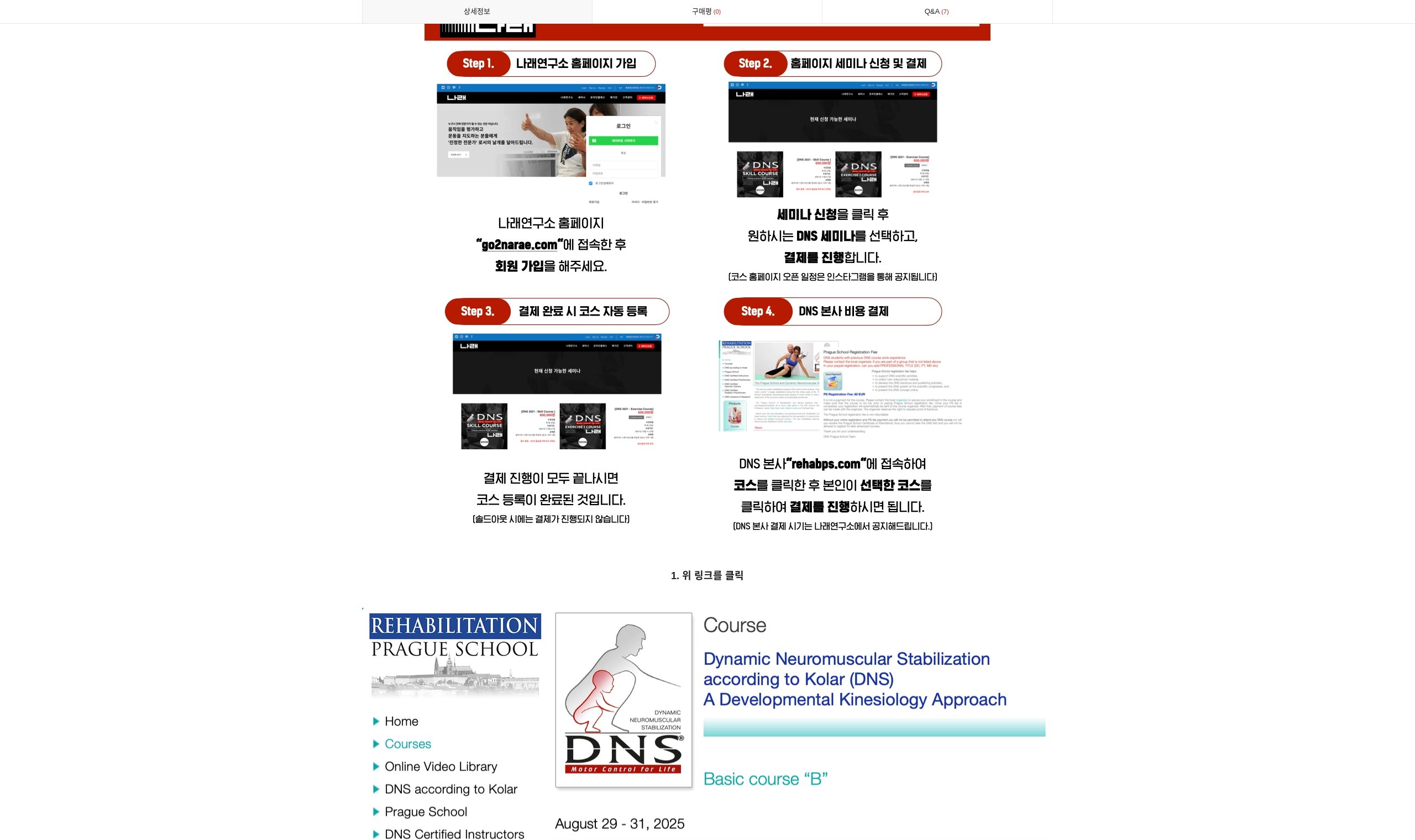
scroll to position [3859, 0]
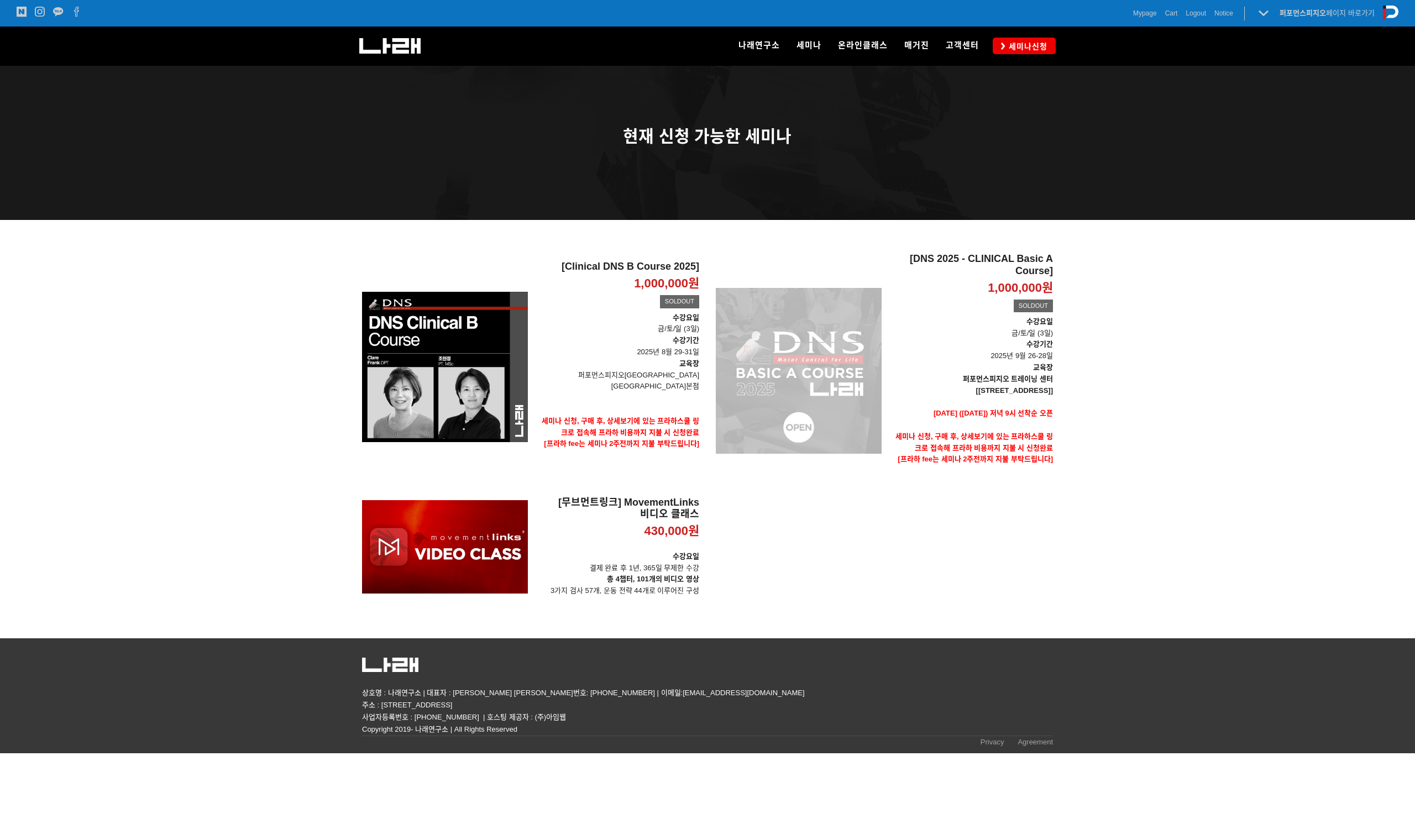
click at [843, 375] on div "[DNS 2025 - CLINICAL Basic A Course] 1,000,000원 TIME SALE SOLDOUT" at bounding box center [798, 371] width 166 height 236
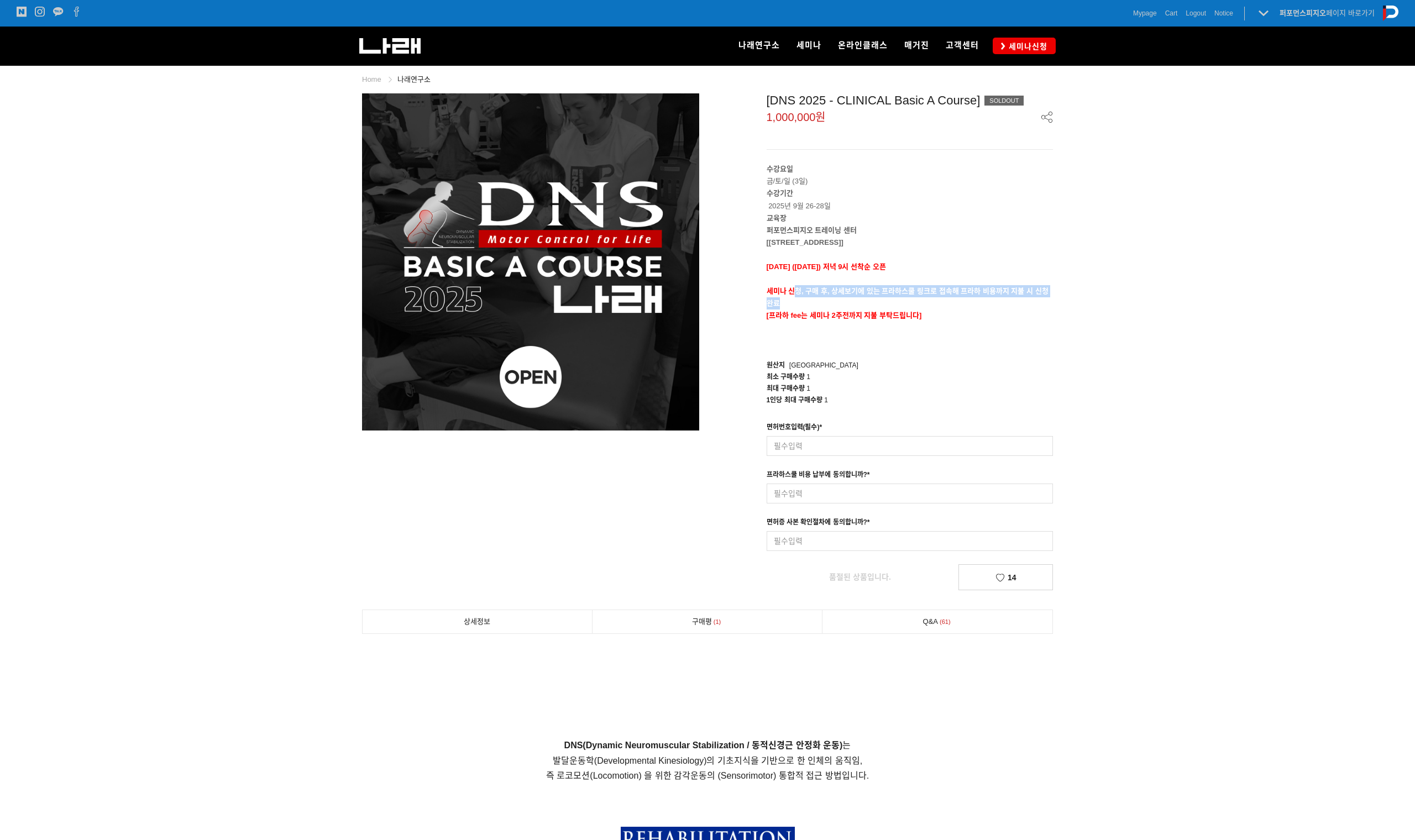
drag, startPoint x: 796, startPoint y: 291, endPoint x: 815, endPoint y: 302, distance: 22.0
click at [815, 303] on p "세미나 신청, 구매 후, 상세보기에 있는 프라하스쿨 링크로 접속해 프라하 비용까지 지불 시 신청완료" at bounding box center [910, 297] width 287 height 24
click at [1227, 15] on span "Notice" at bounding box center [1224, 13] width 19 height 11
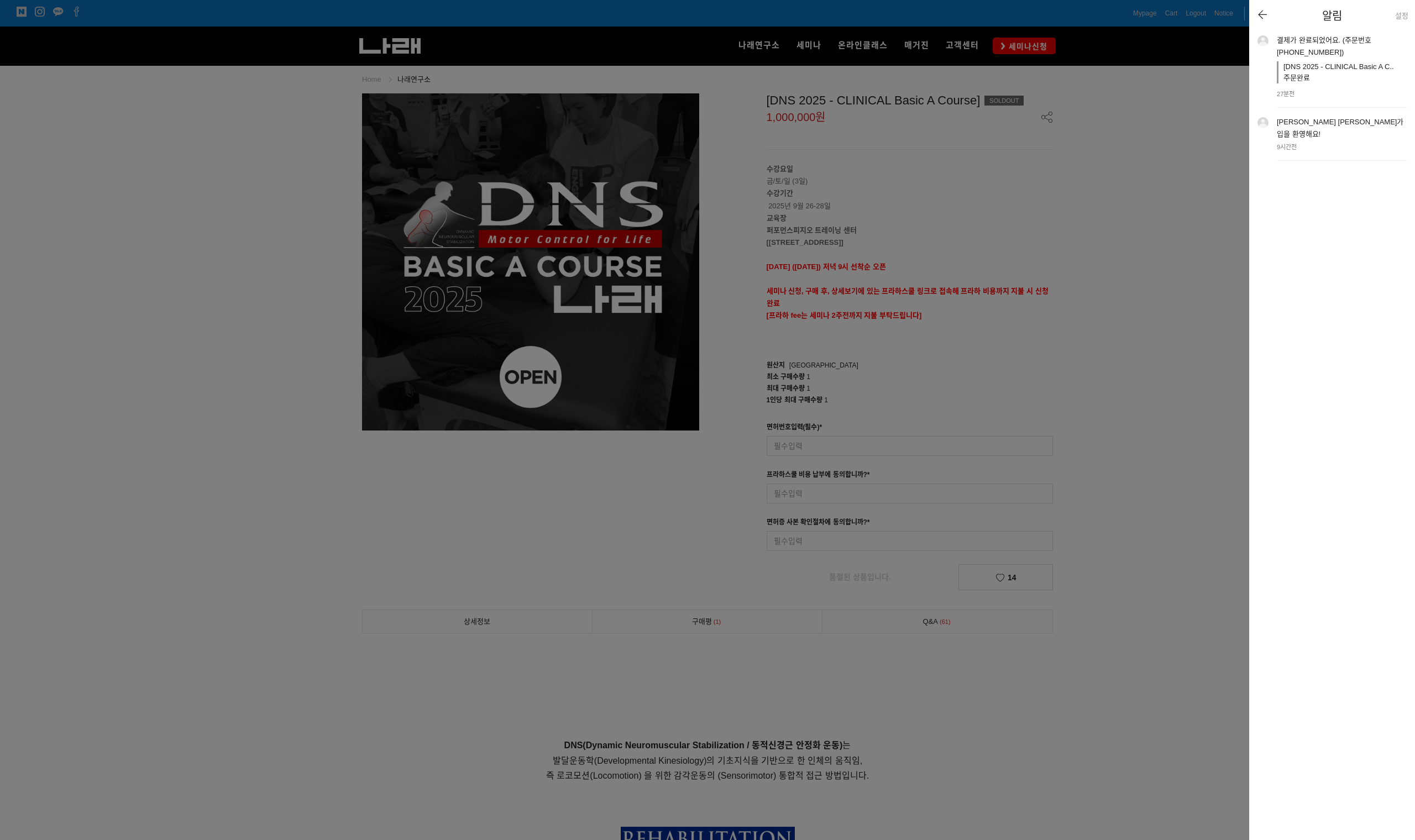
click at [1190, 137] on div at bounding box center [707, 420] width 1415 height 840
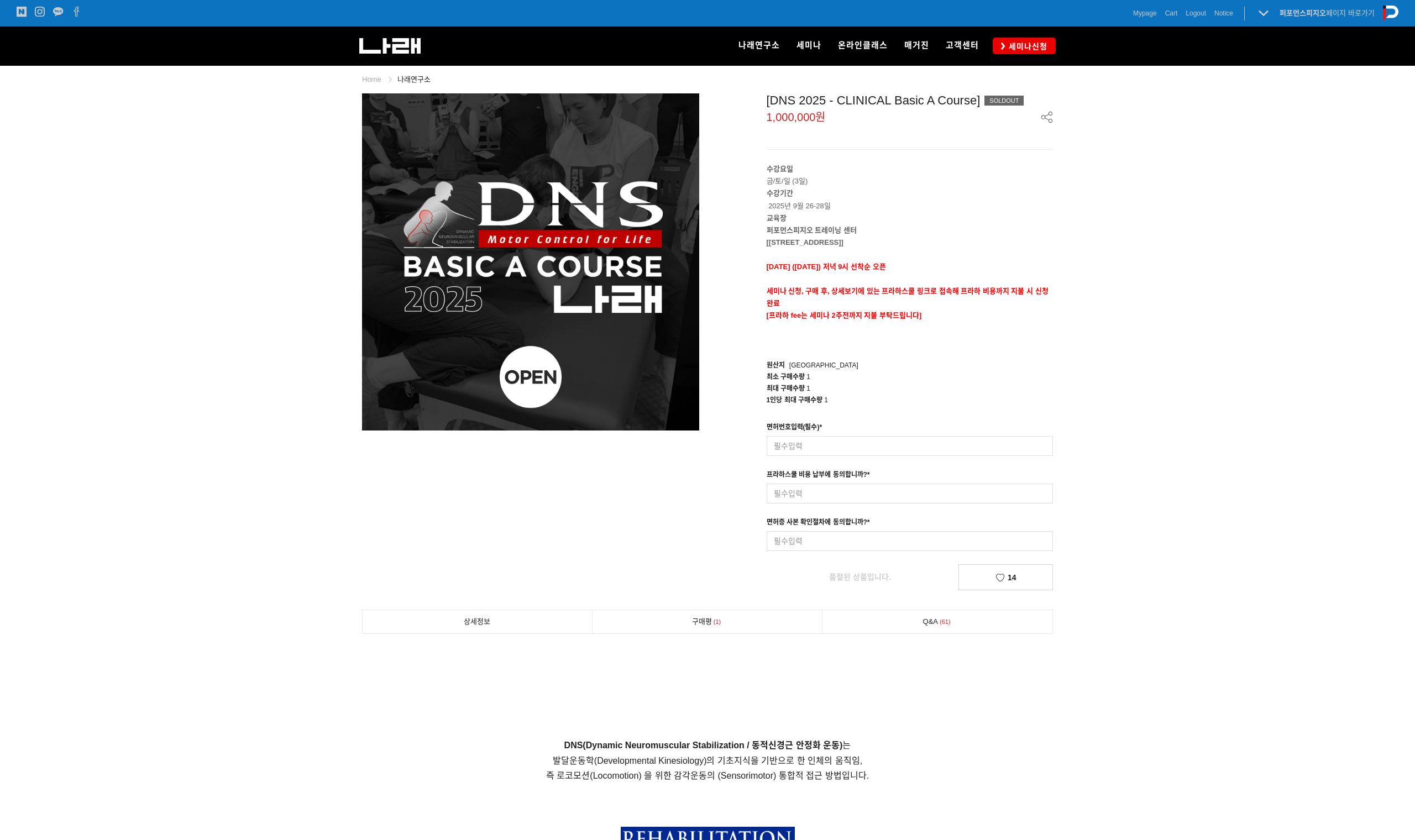
click at [1175, 14] on span "Cart" at bounding box center [1171, 13] width 13 height 11
drag, startPoint x: 813, startPoint y: 315, endPoint x: 941, endPoint y: 309, distance: 128.1
click at [943, 309] on p "[프라하 fee는 세미나 2주전까지 지불 부탁드립니다]" at bounding box center [910, 315] width 287 height 12
click at [888, 368] on div "원산지 Korea" at bounding box center [910, 366] width 287 height 12
drag, startPoint x: 787, startPoint y: 374, endPoint x: 822, endPoint y: 392, distance: 39.4
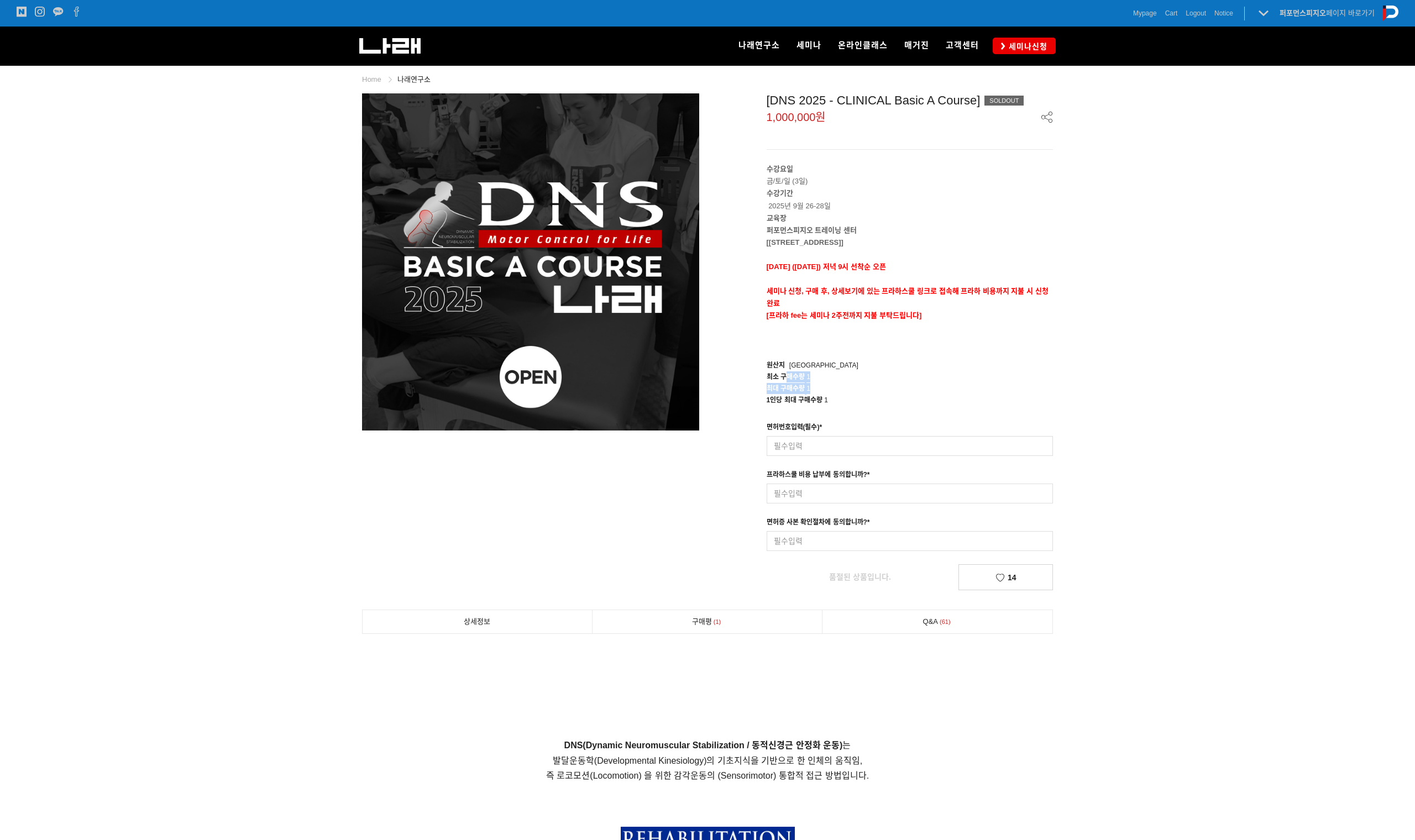
click at [825, 392] on div "원산지 Korea 구매혜택 0 포인트 적립예정 적립예정 주문안내 최소 주문금액 0원 무게 1kg 배송 방법 배송없음 배송비 배송없음 (50,0…" at bounding box center [910, 383] width 287 height 46
click at [826, 402] on span "1" at bounding box center [826, 400] width 4 height 8
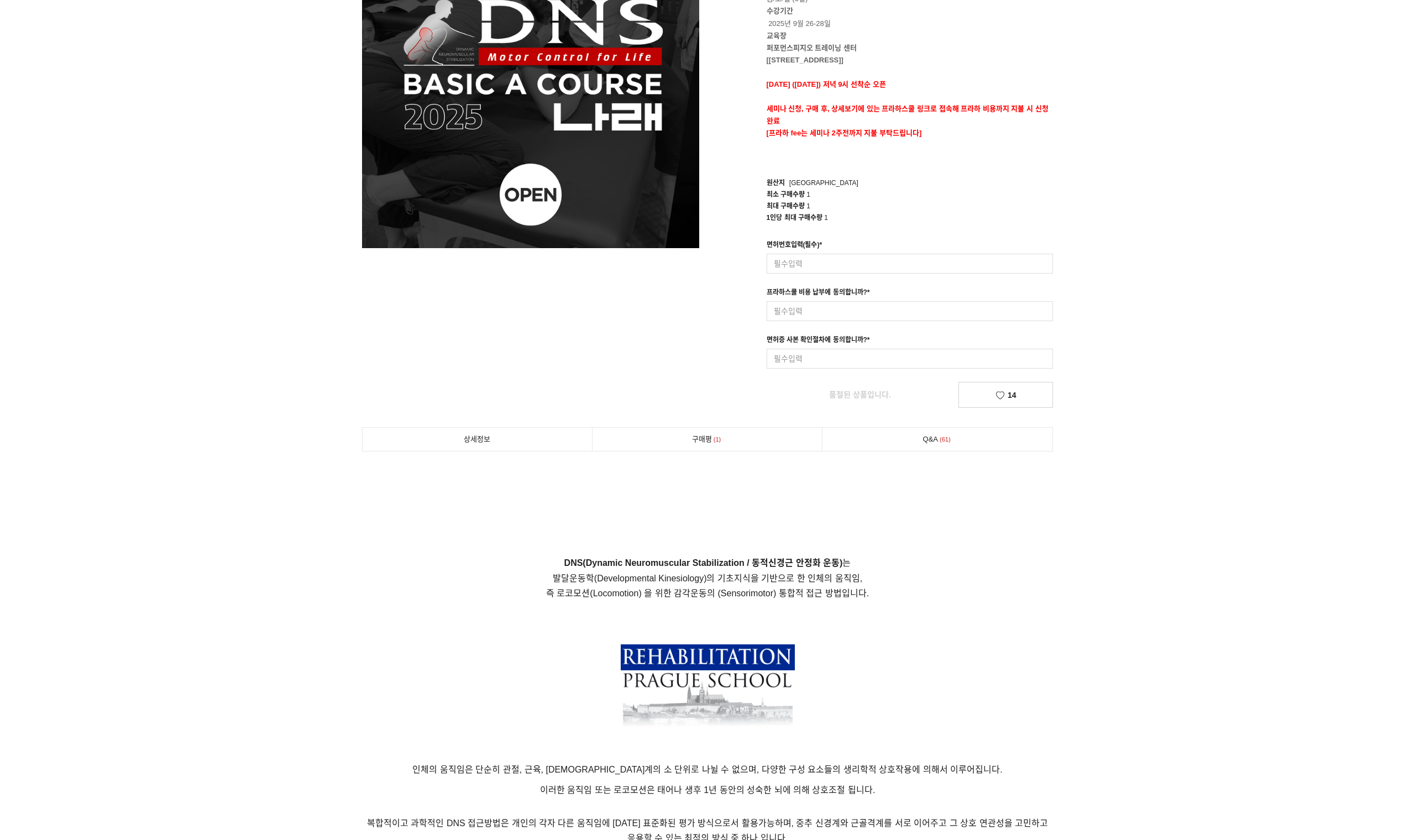
scroll to position [186, 0]
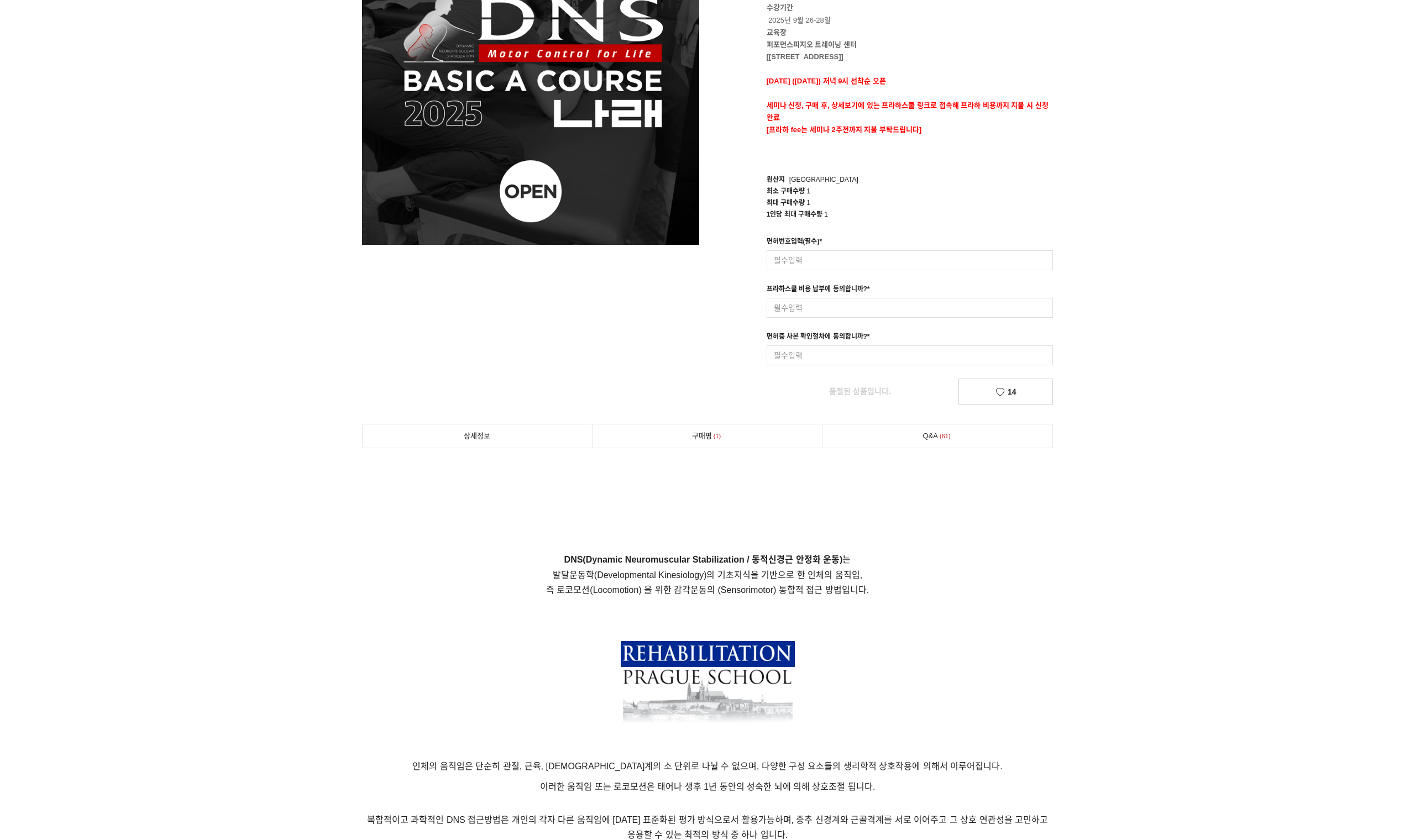
click at [897, 436] on link "Q&A 61" at bounding box center [937, 436] width 230 height 23
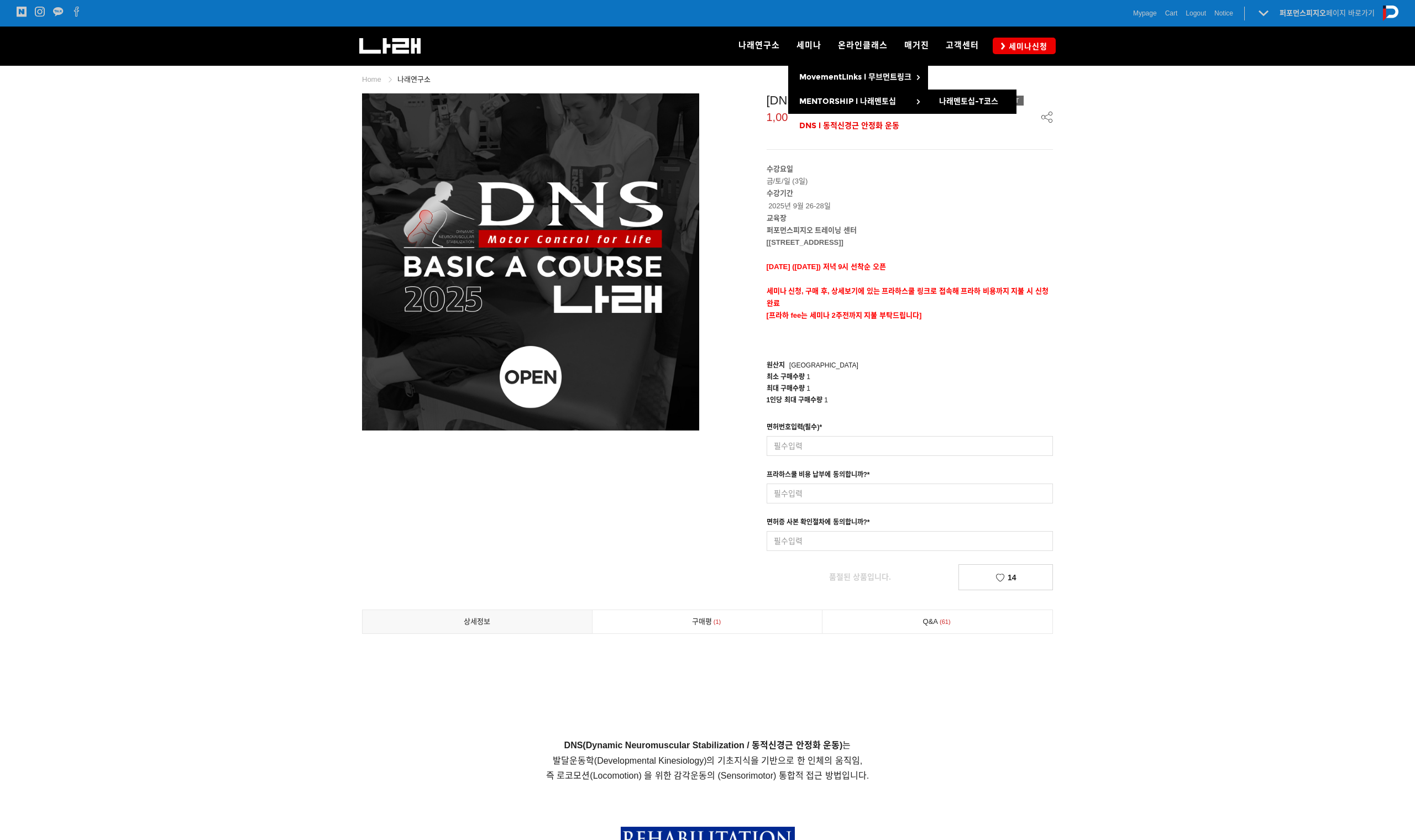
click at [822, 124] on span "DNS l 동적신경근 안정화 운동" at bounding box center [849, 126] width 100 height 9
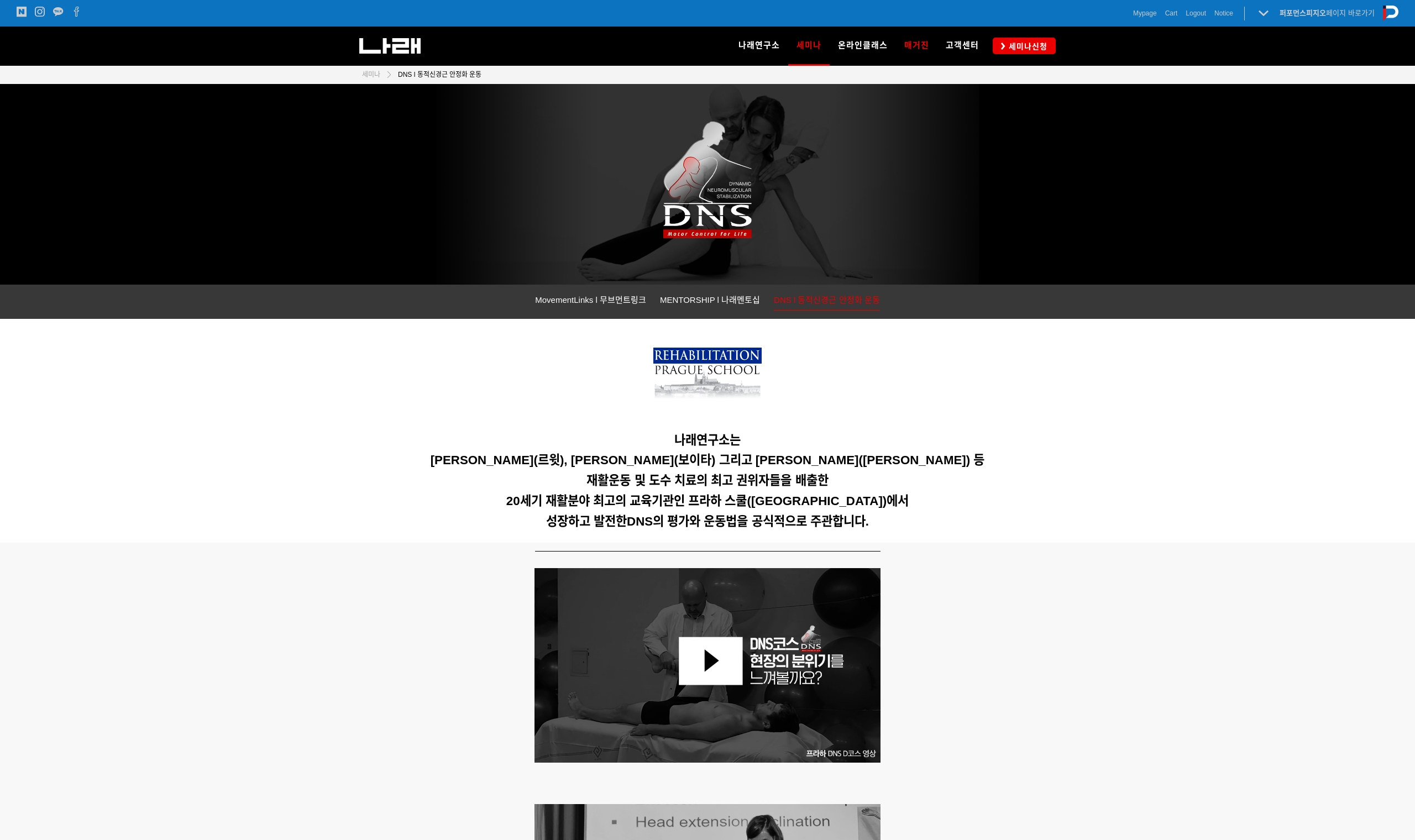
click at [916, 42] on span "매거진" at bounding box center [917, 45] width 25 height 10
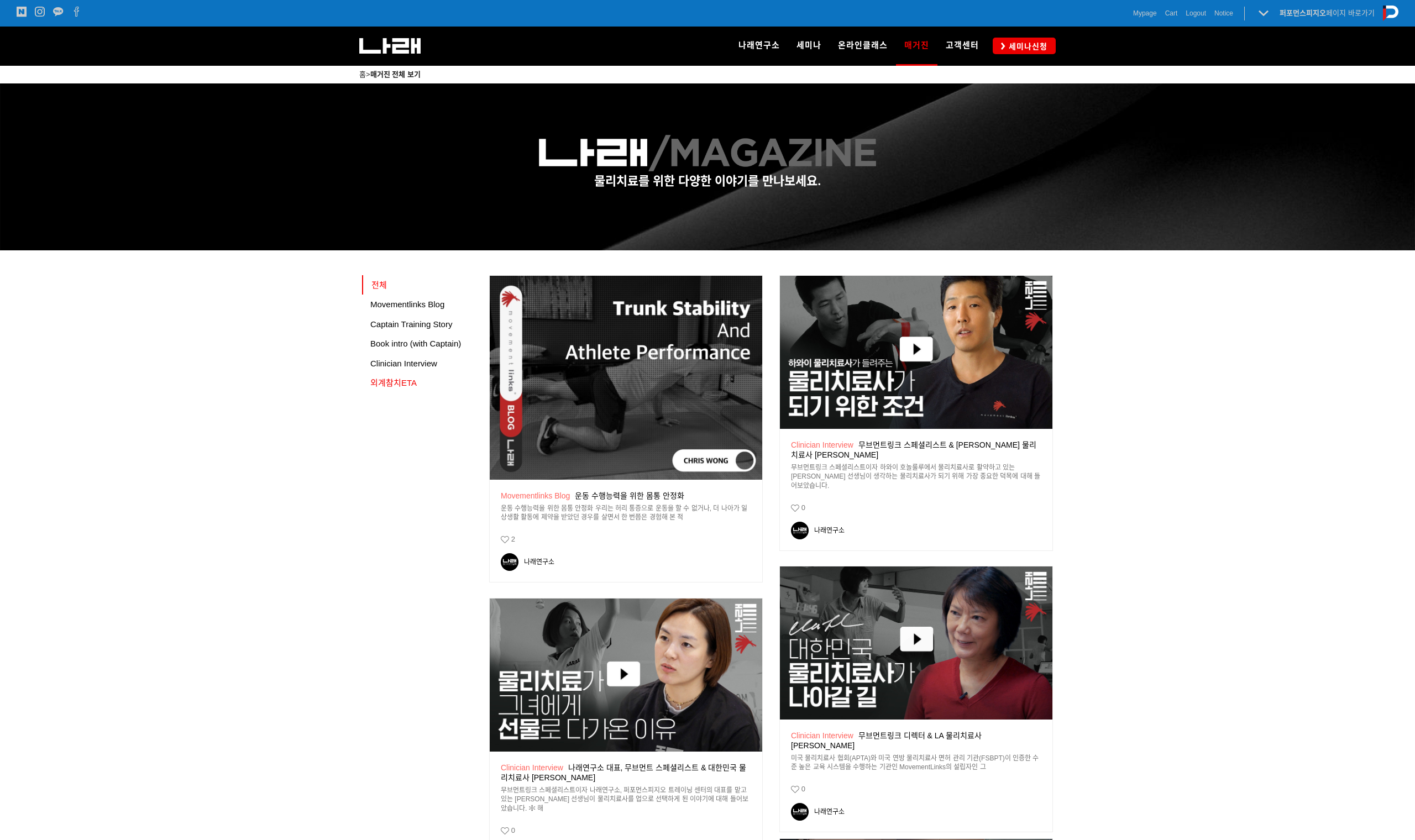
click at [404, 385] on span "외계참치ETA" at bounding box center [393, 383] width 46 height 9
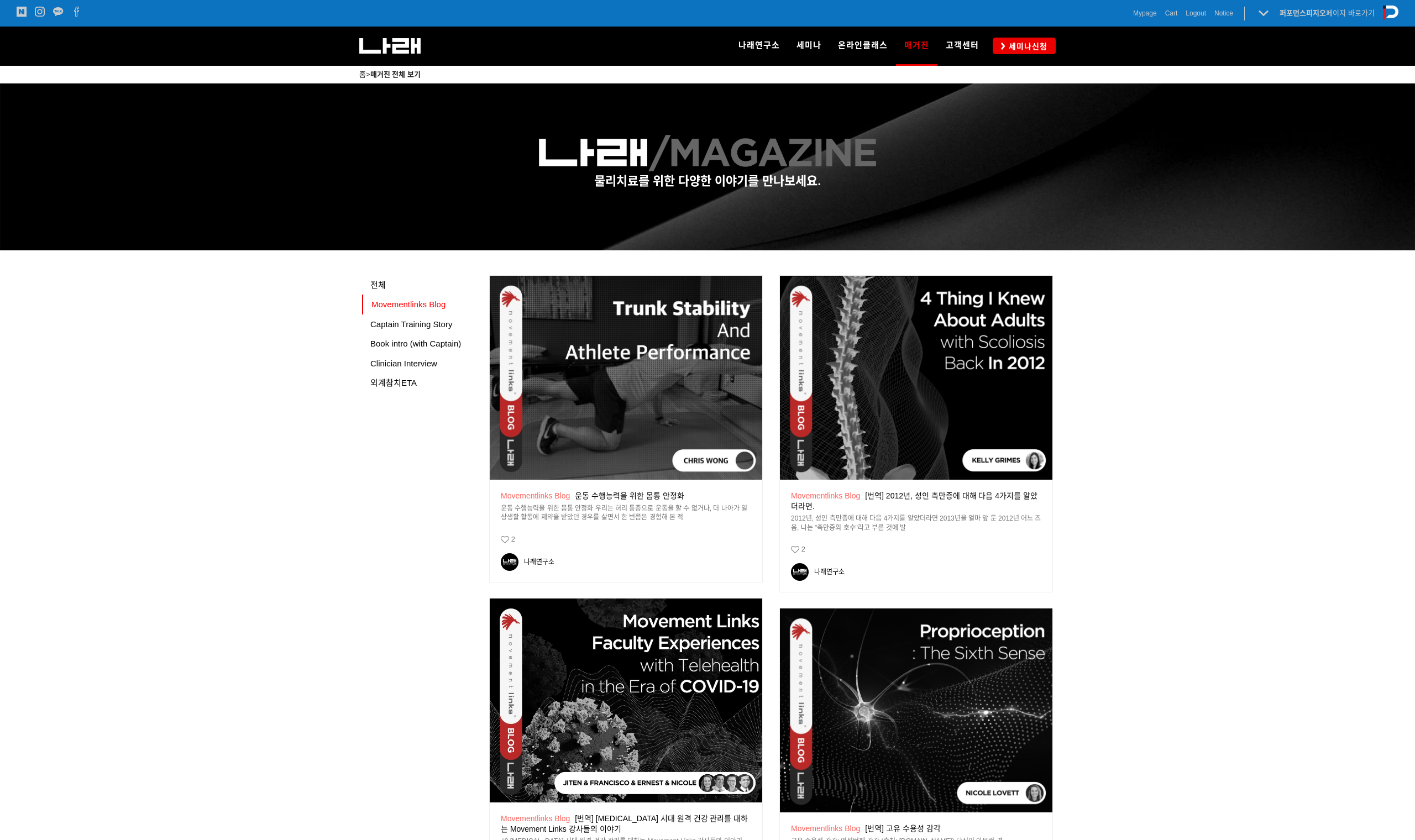
click at [872, 361] on img at bounding box center [916, 378] width 272 height 204
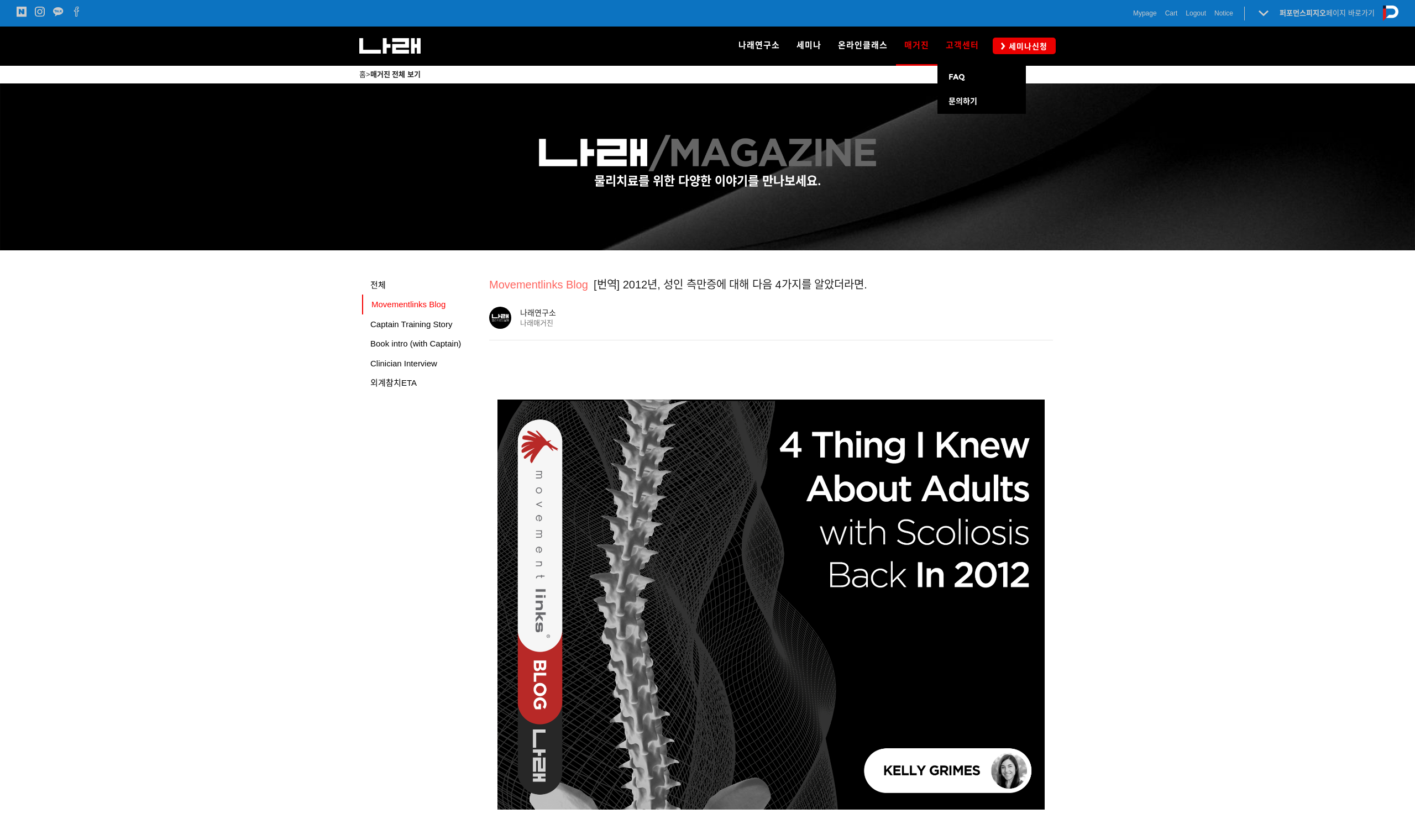
click at [960, 52] on link "고객센터" at bounding box center [962, 46] width 49 height 38
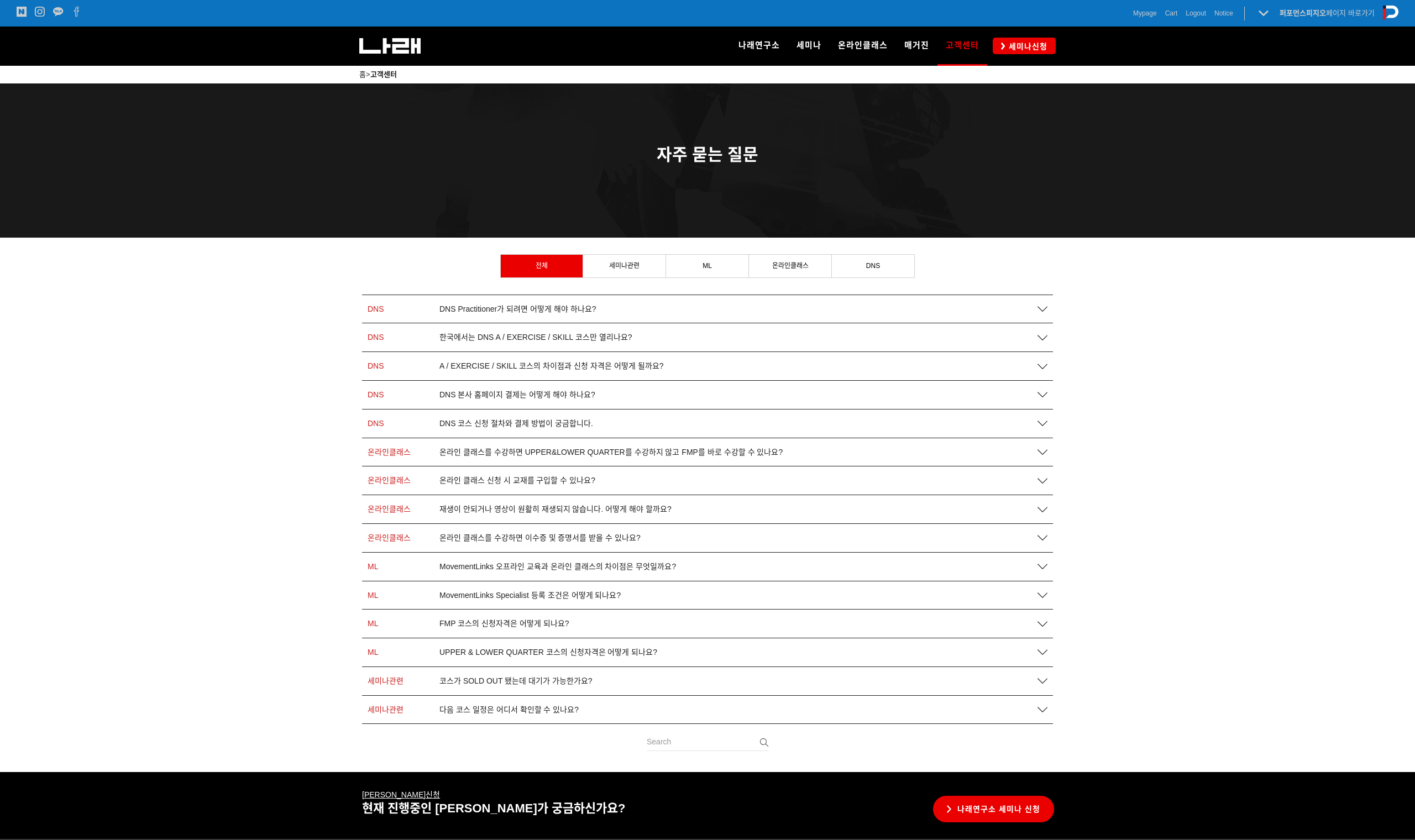
click at [554, 392] on span "DNS 본사 홈페이지 결제는 어떻게 해야 하나요?" at bounding box center [517, 395] width 156 height 9
